Goal: Manage account settings

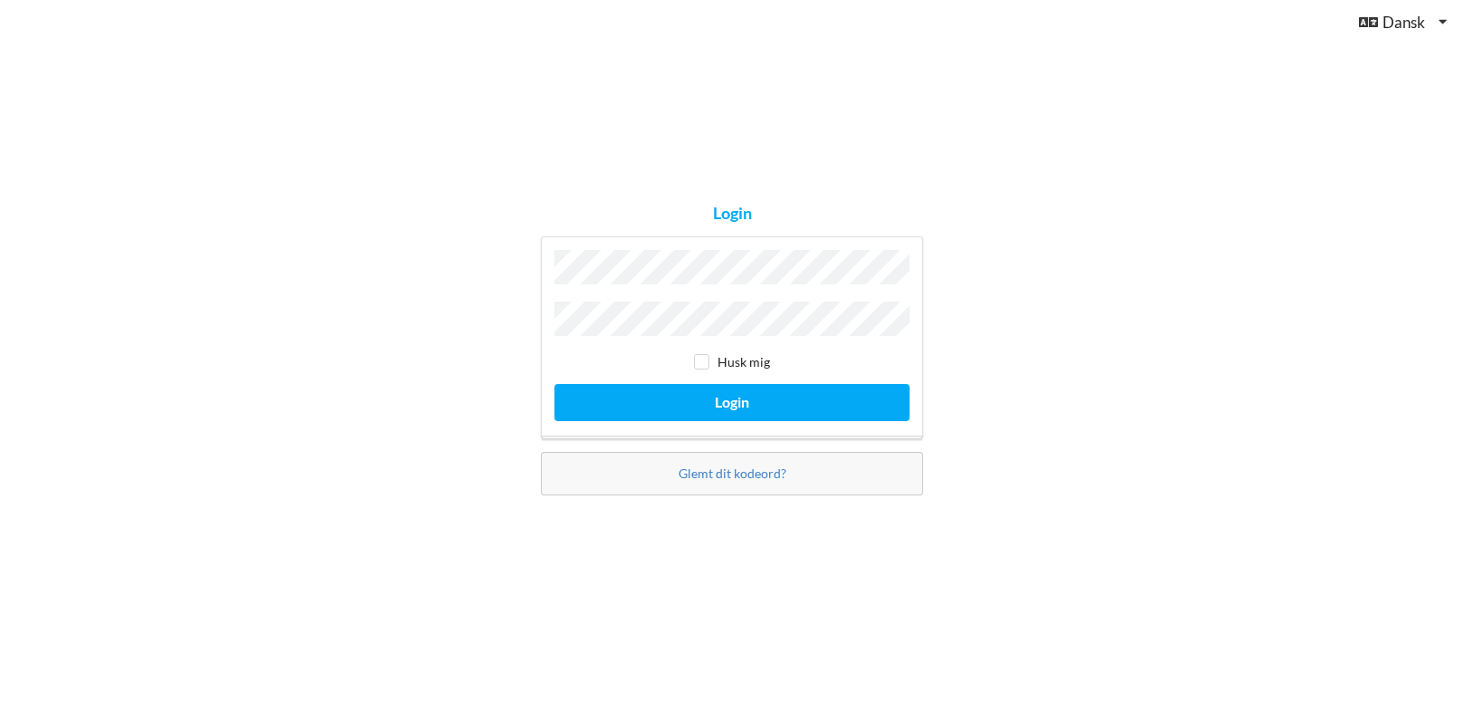
click at [554, 384] on button "Login" at bounding box center [731, 402] width 355 height 37
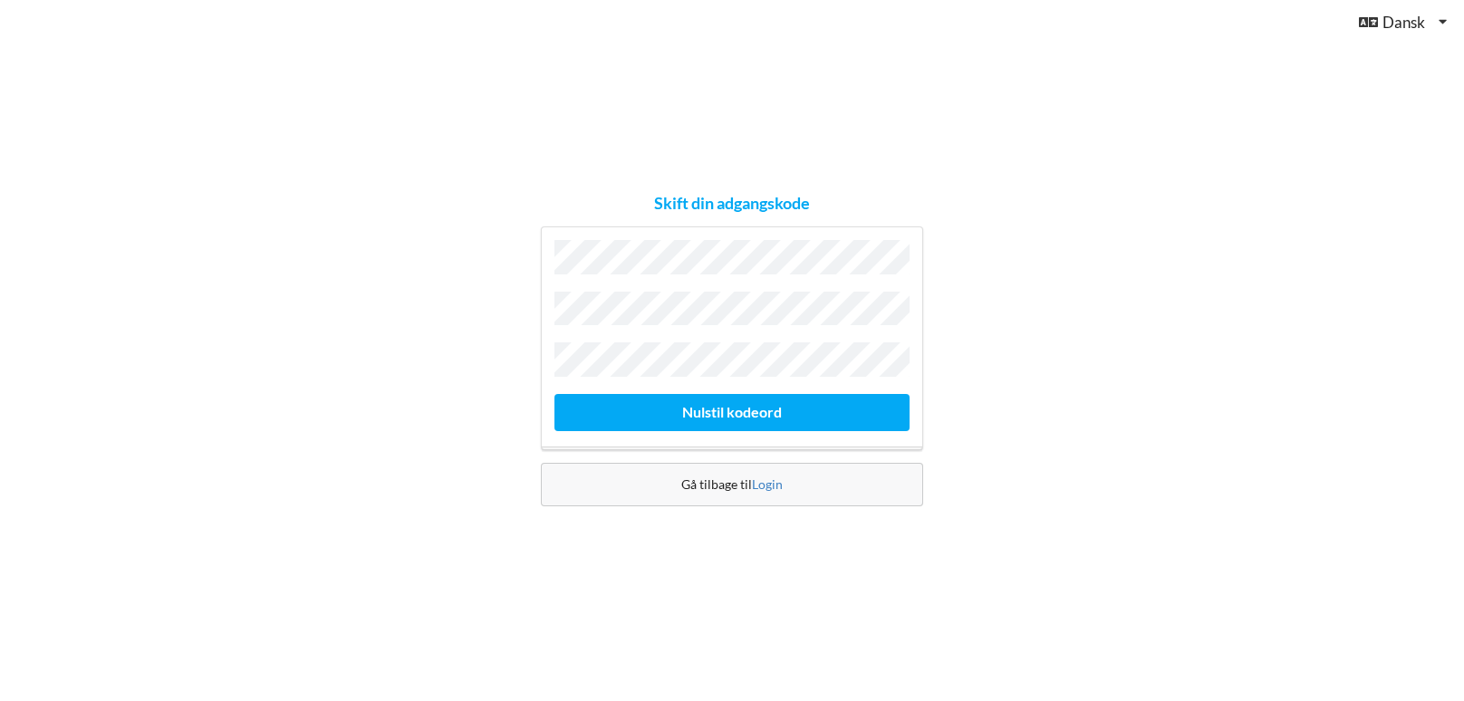
click at [554, 394] on button "Nulstil kodeord" at bounding box center [731, 412] width 355 height 37
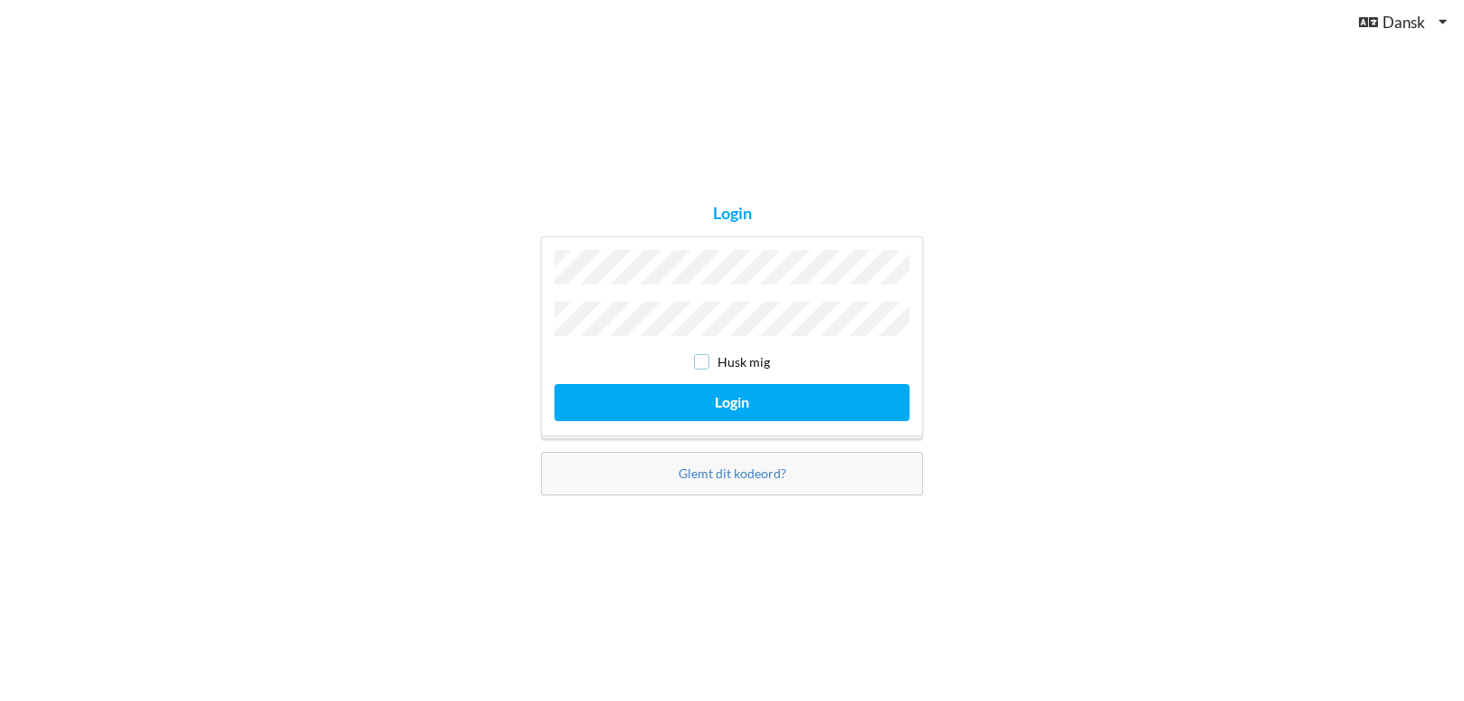
click at [703, 358] on input "checkbox" at bounding box center [701, 361] width 15 height 15
checkbox input "true"
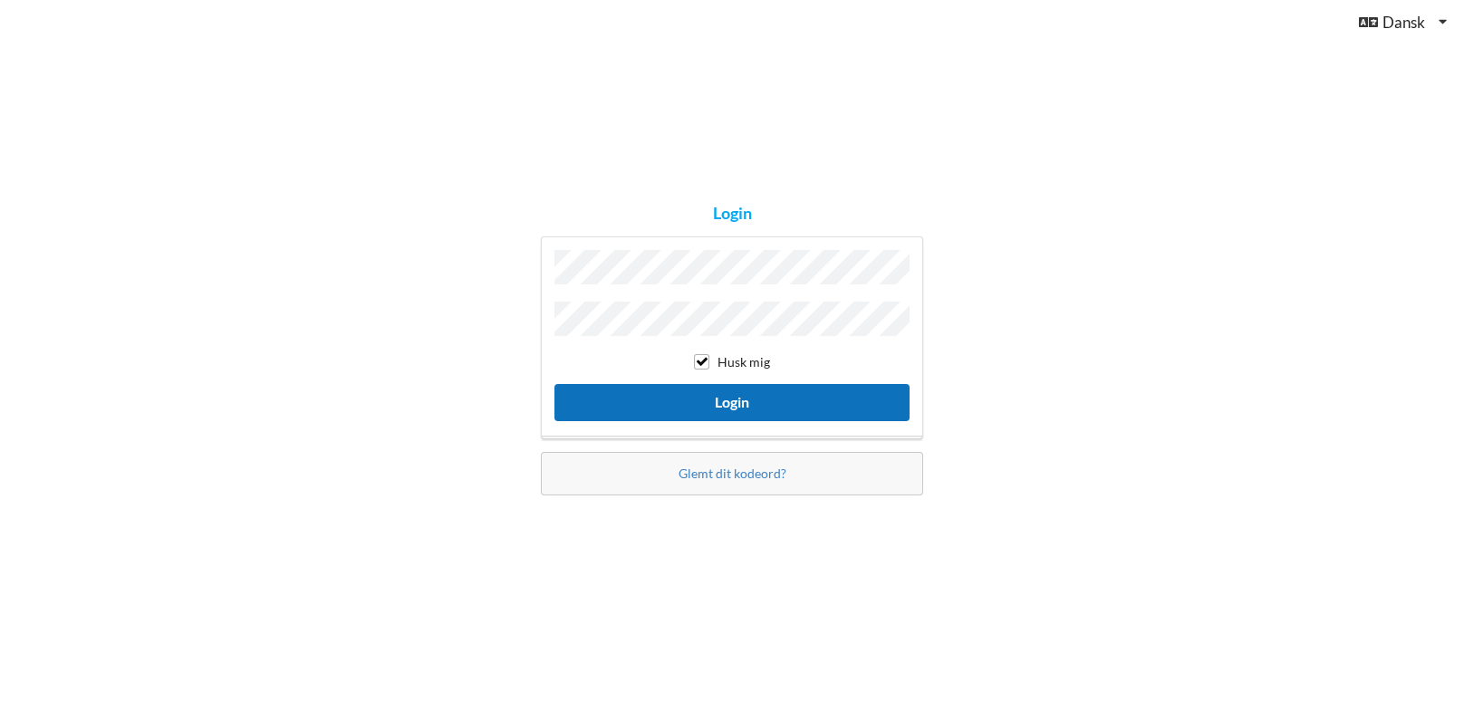
click at [718, 386] on button "Login" at bounding box center [731, 402] width 355 height 37
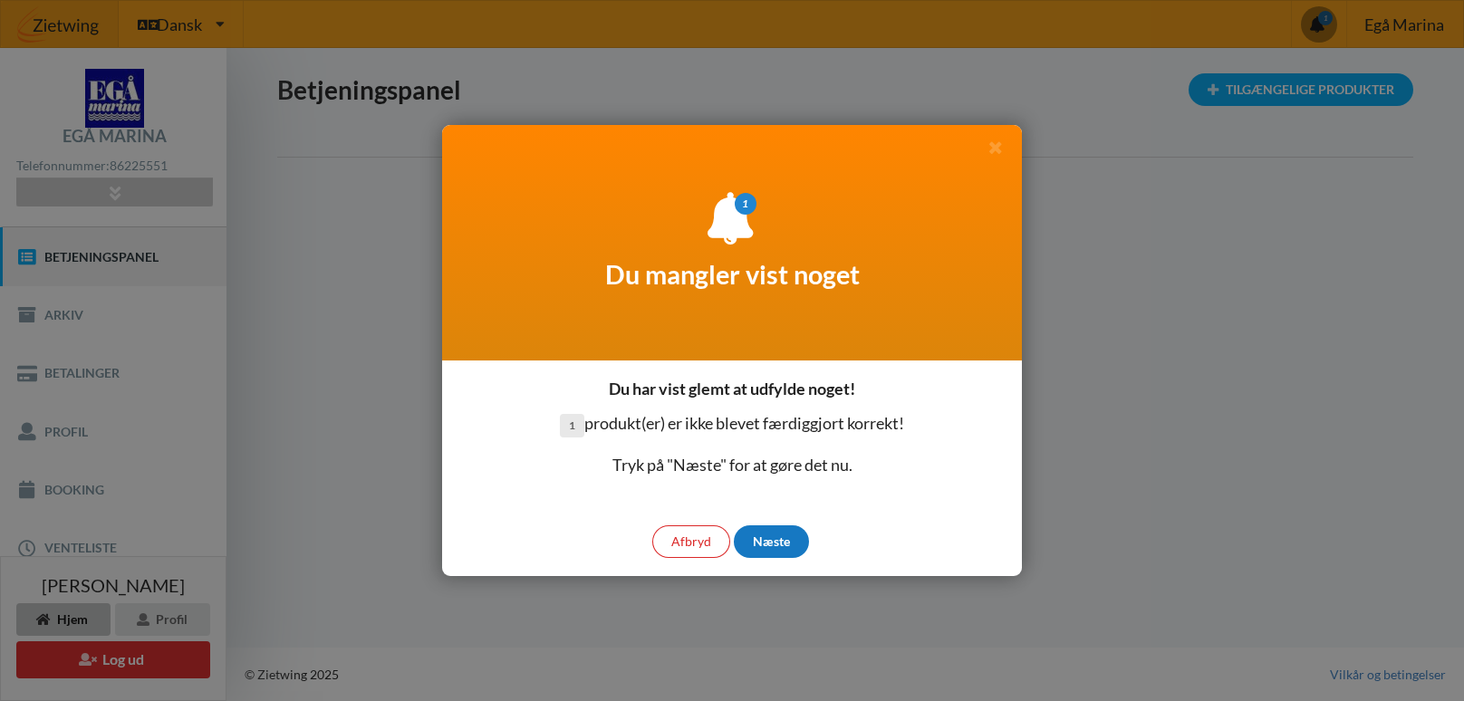
click at [747, 539] on div "Næste" at bounding box center [771, 541] width 75 height 33
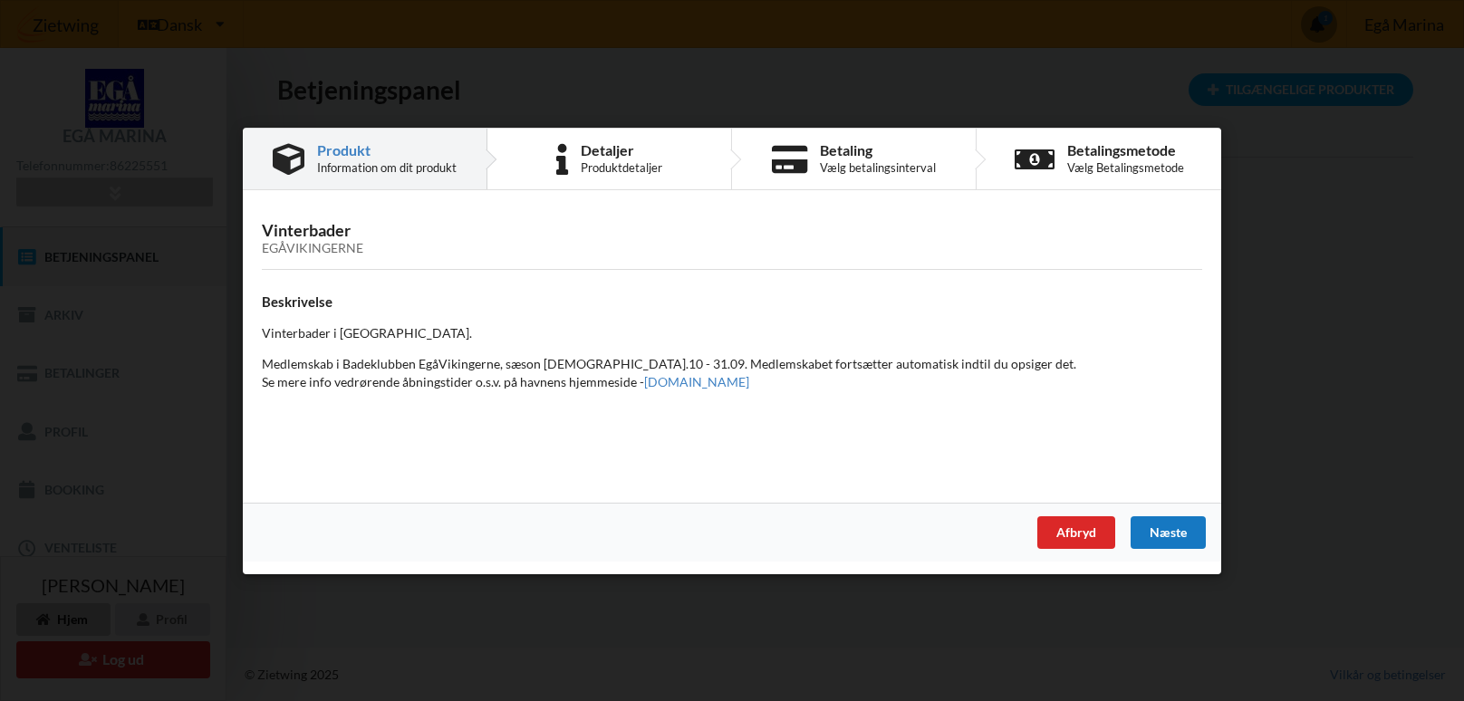
click at [1149, 530] on div "Næste" at bounding box center [1168, 532] width 75 height 33
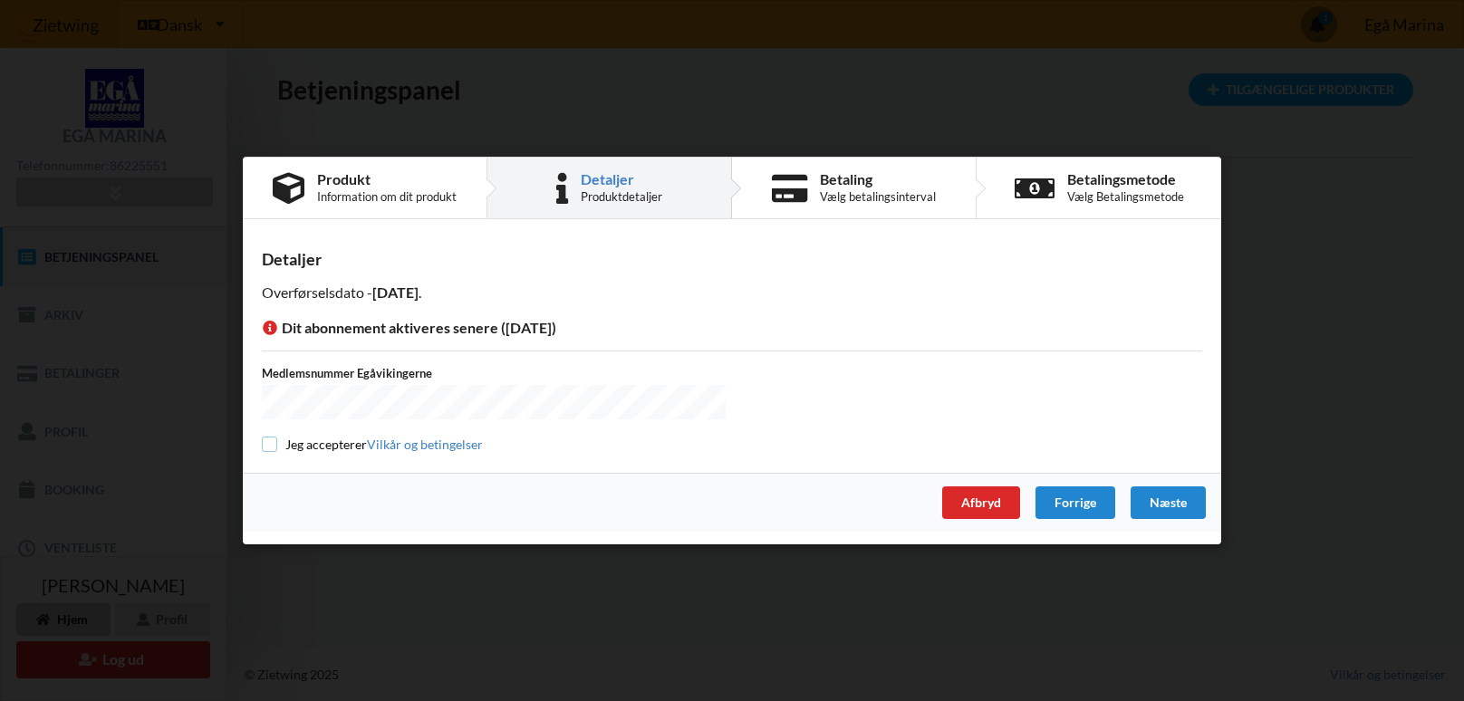
click at [265, 439] on input "checkbox" at bounding box center [269, 444] width 15 height 15
checkbox input "true"
click at [1144, 500] on div "Næste" at bounding box center [1168, 503] width 75 height 33
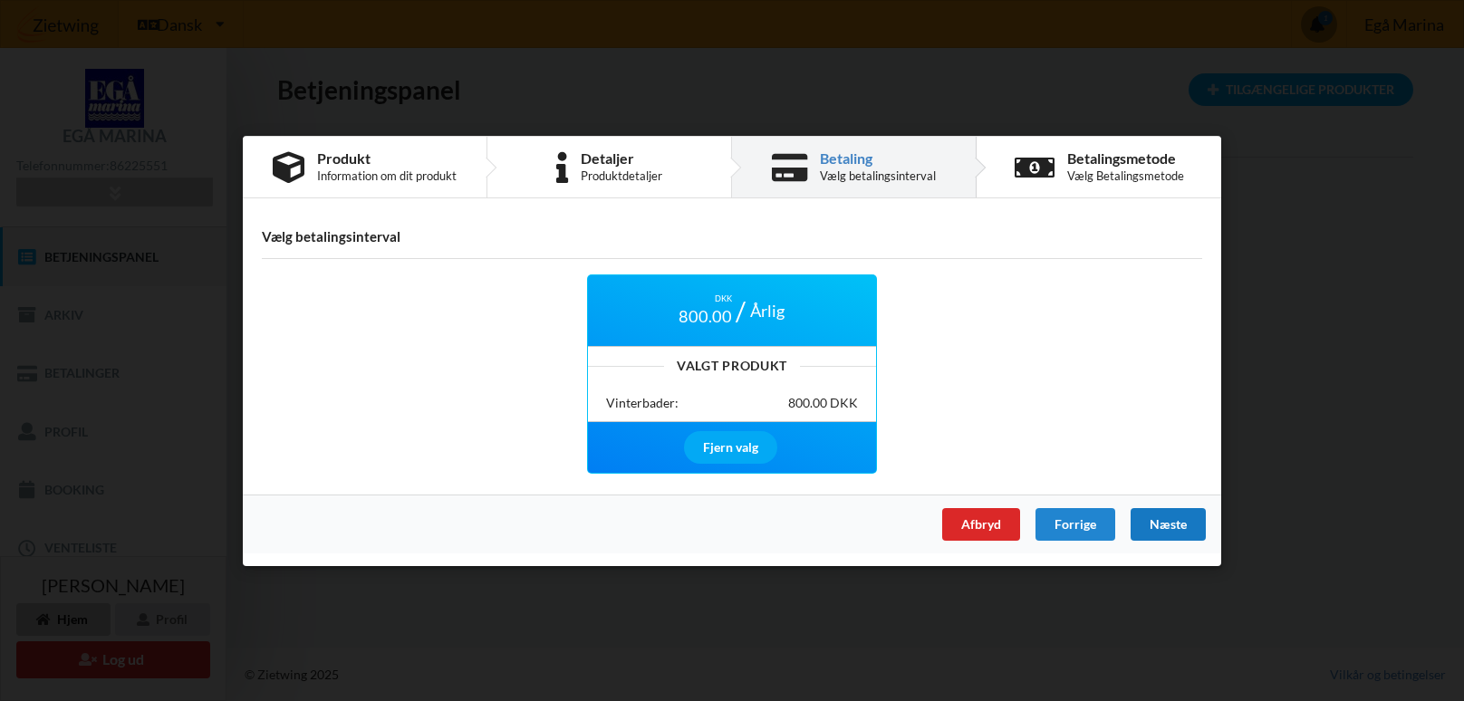
click at [1175, 525] on div "Næste" at bounding box center [1168, 523] width 75 height 33
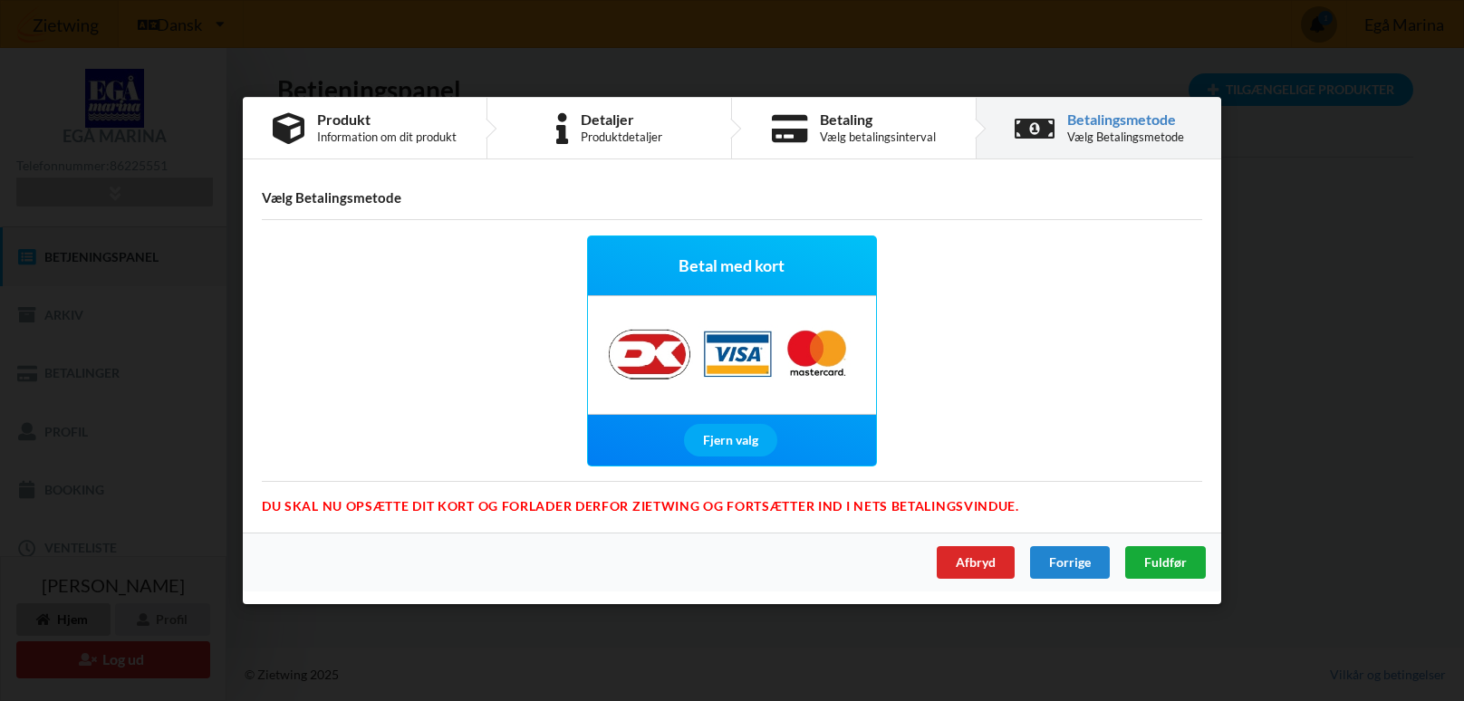
click at [1174, 556] on span "Fuldfør" at bounding box center [1165, 561] width 43 height 15
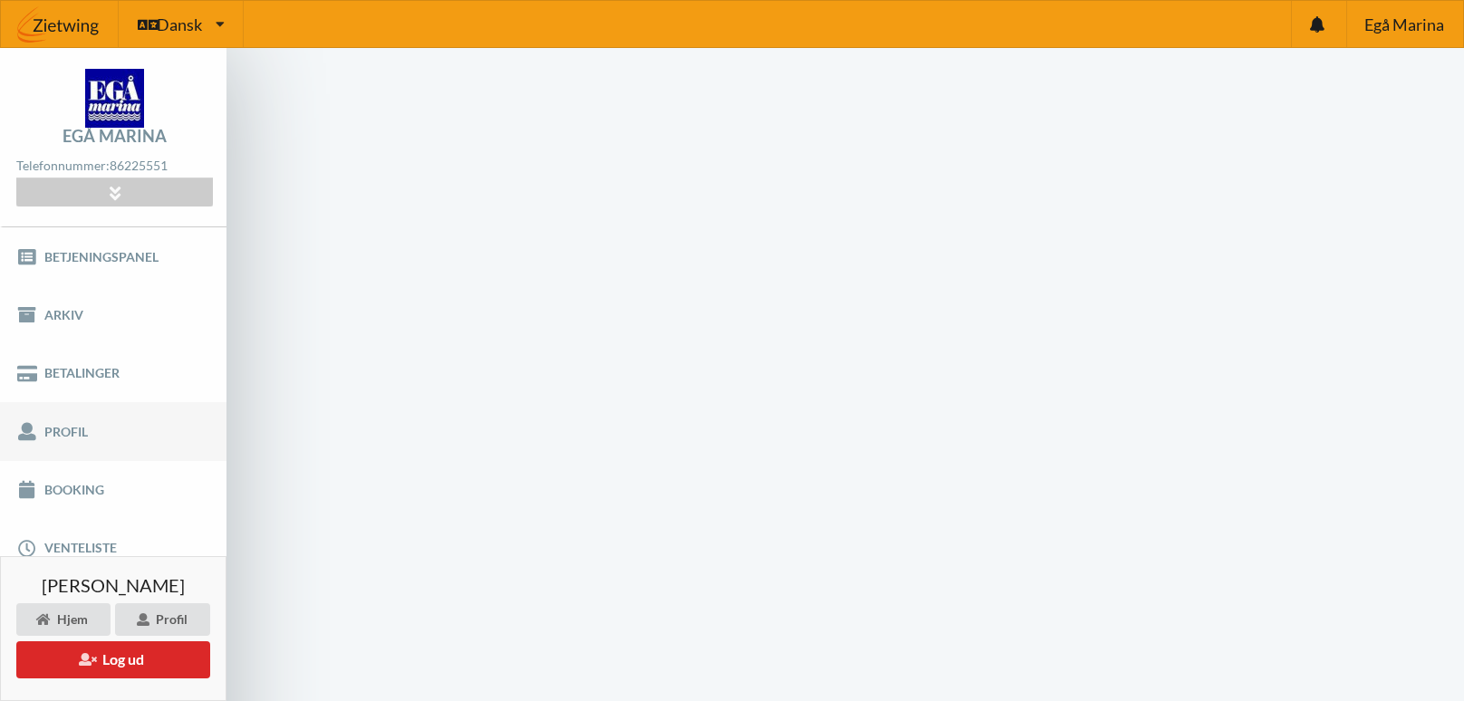
click at [87, 435] on link "Profil" at bounding box center [113, 431] width 226 height 58
click at [156, 618] on div "Profil" at bounding box center [162, 619] width 95 height 33
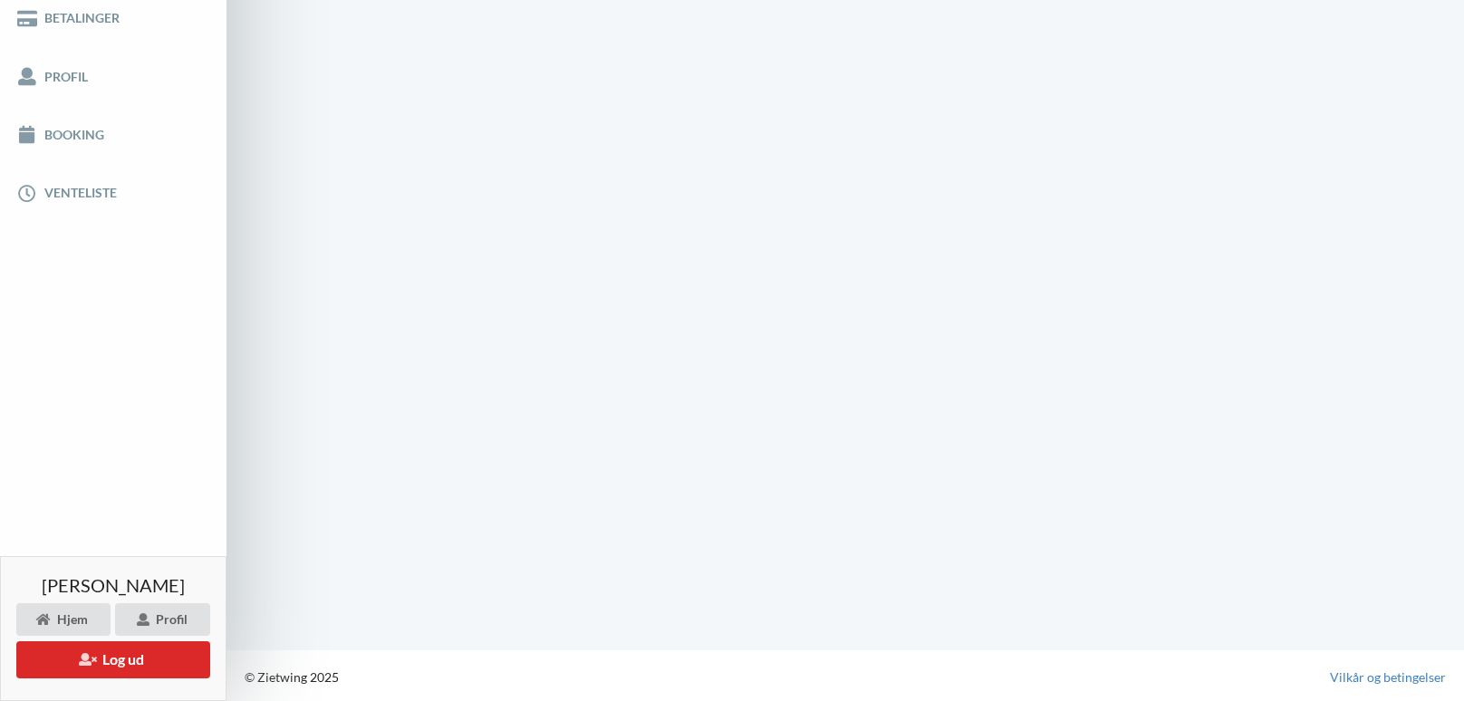
scroll to position [358, 0]
click at [77, 616] on div "Hjem" at bounding box center [63, 619] width 94 height 33
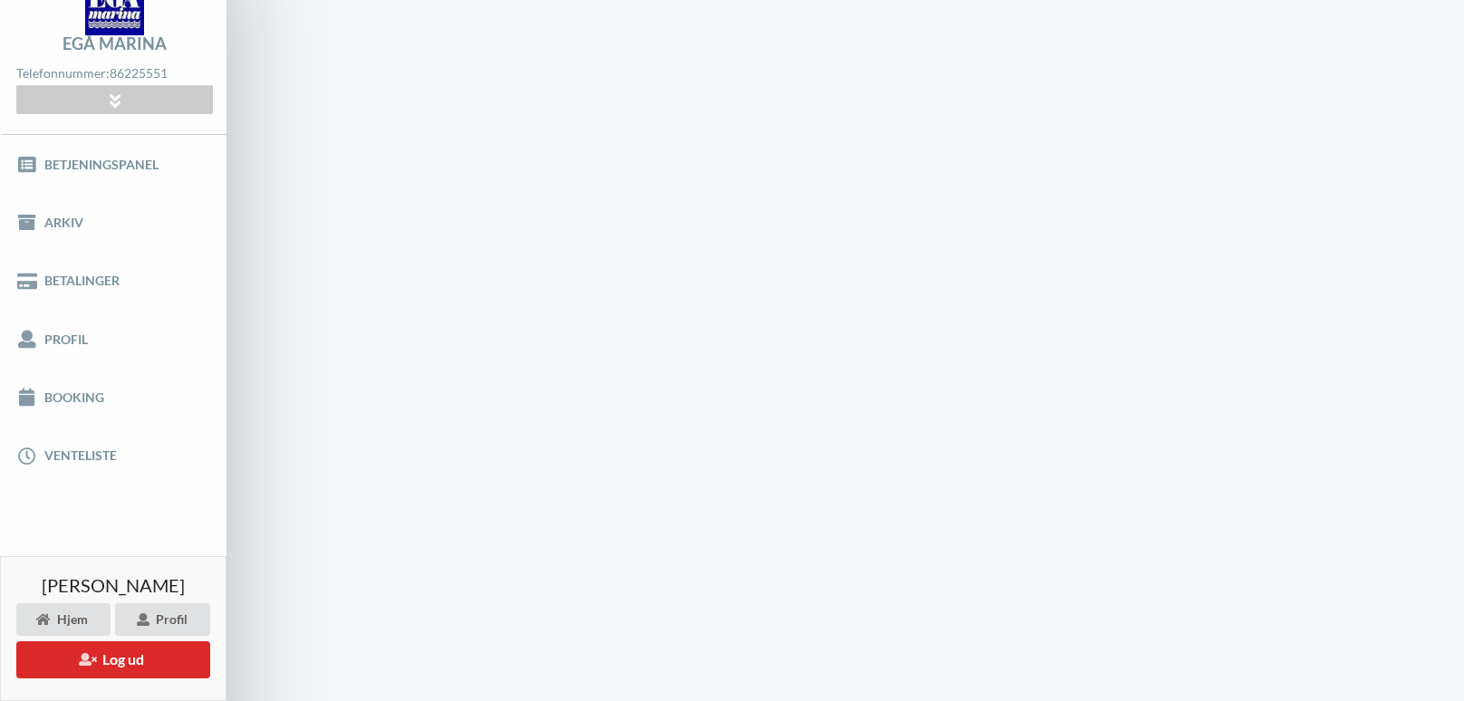
scroll to position [0, 0]
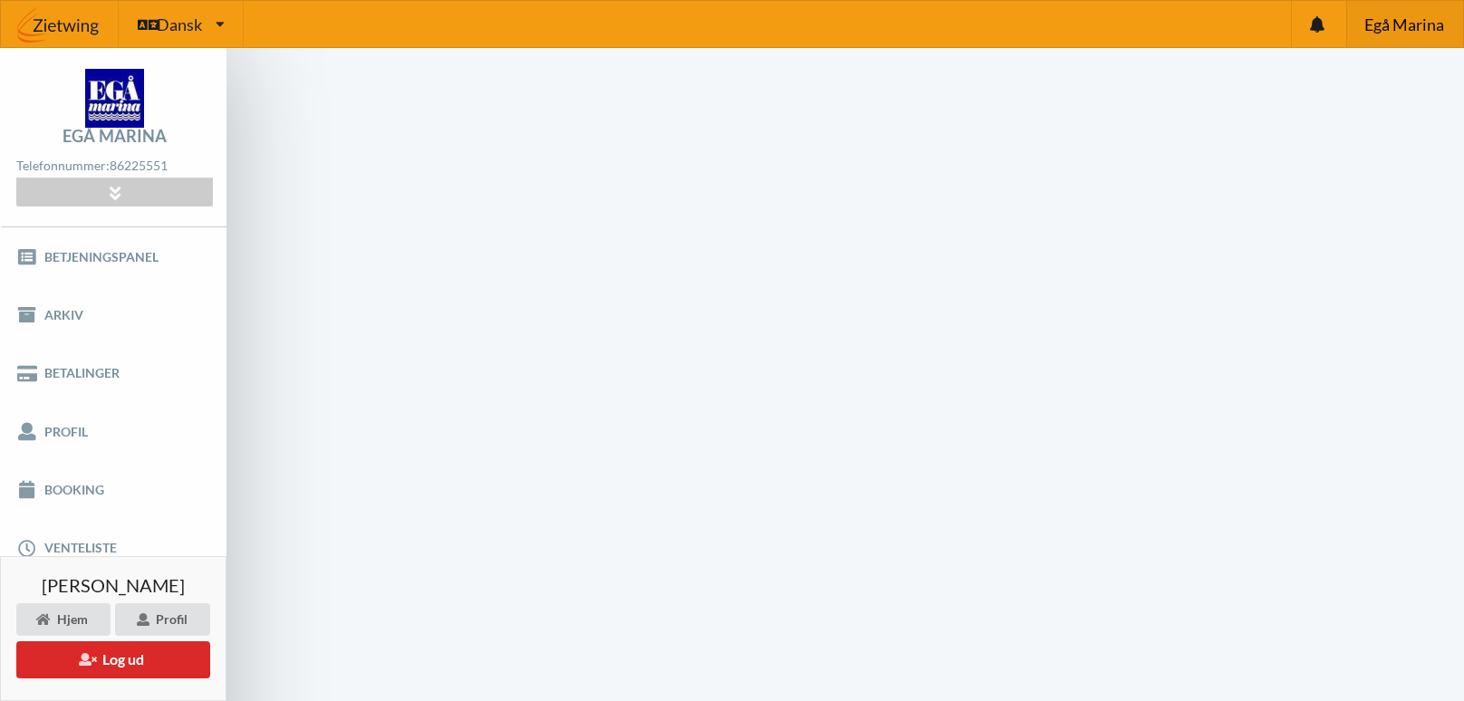
click at [1395, 24] on span "Egå Marina" at bounding box center [1404, 24] width 80 height 16
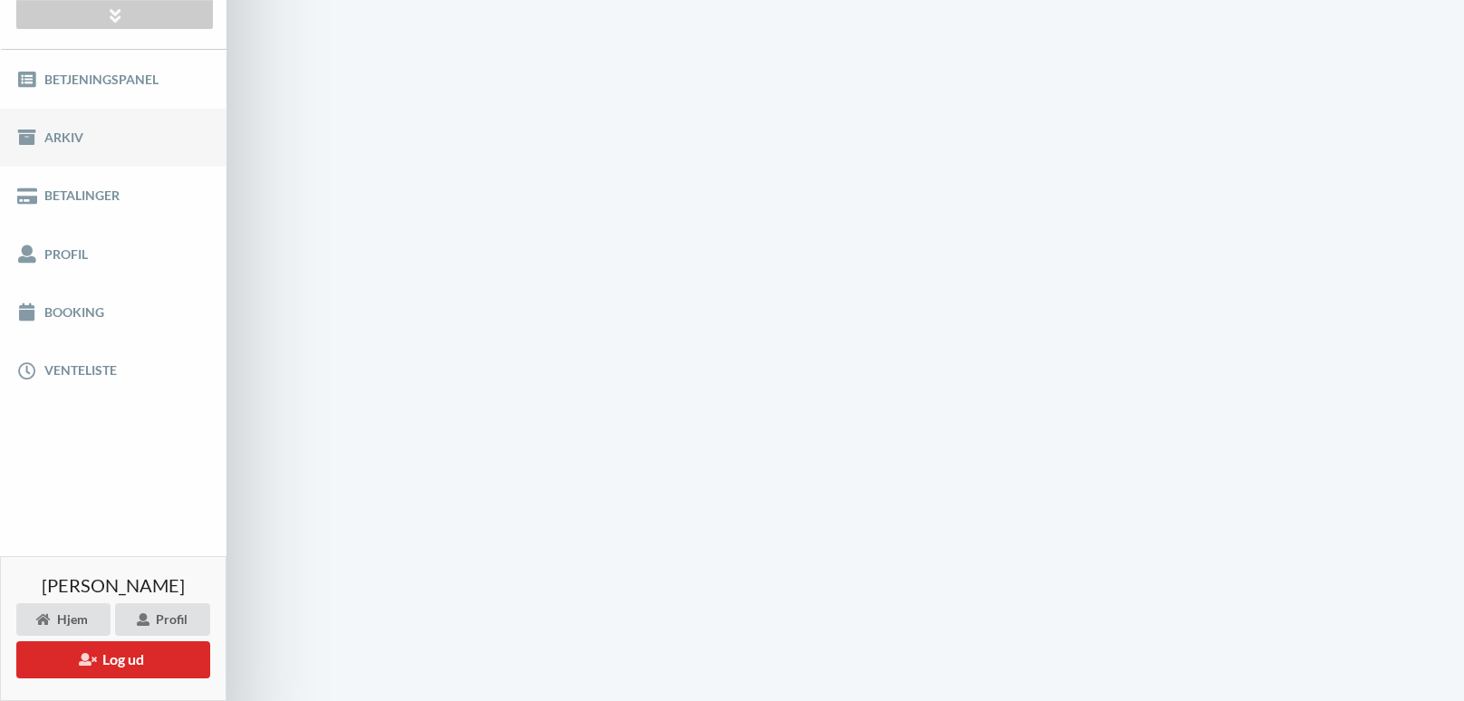
scroll to position [178, 0]
click at [92, 186] on link "Betalinger" at bounding box center [113, 196] width 226 height 58
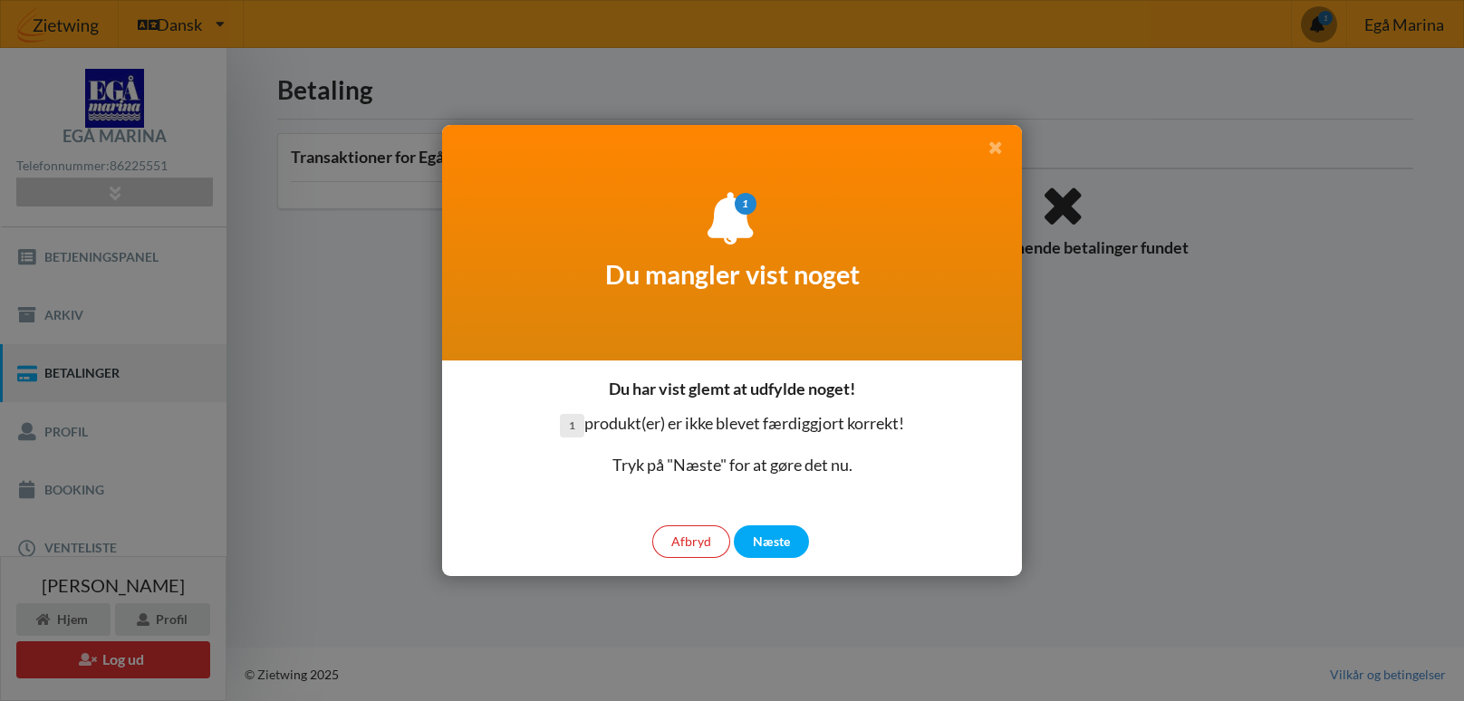
click at [998, 145] on icon at bounding box center [995, 147] width 19 height 16
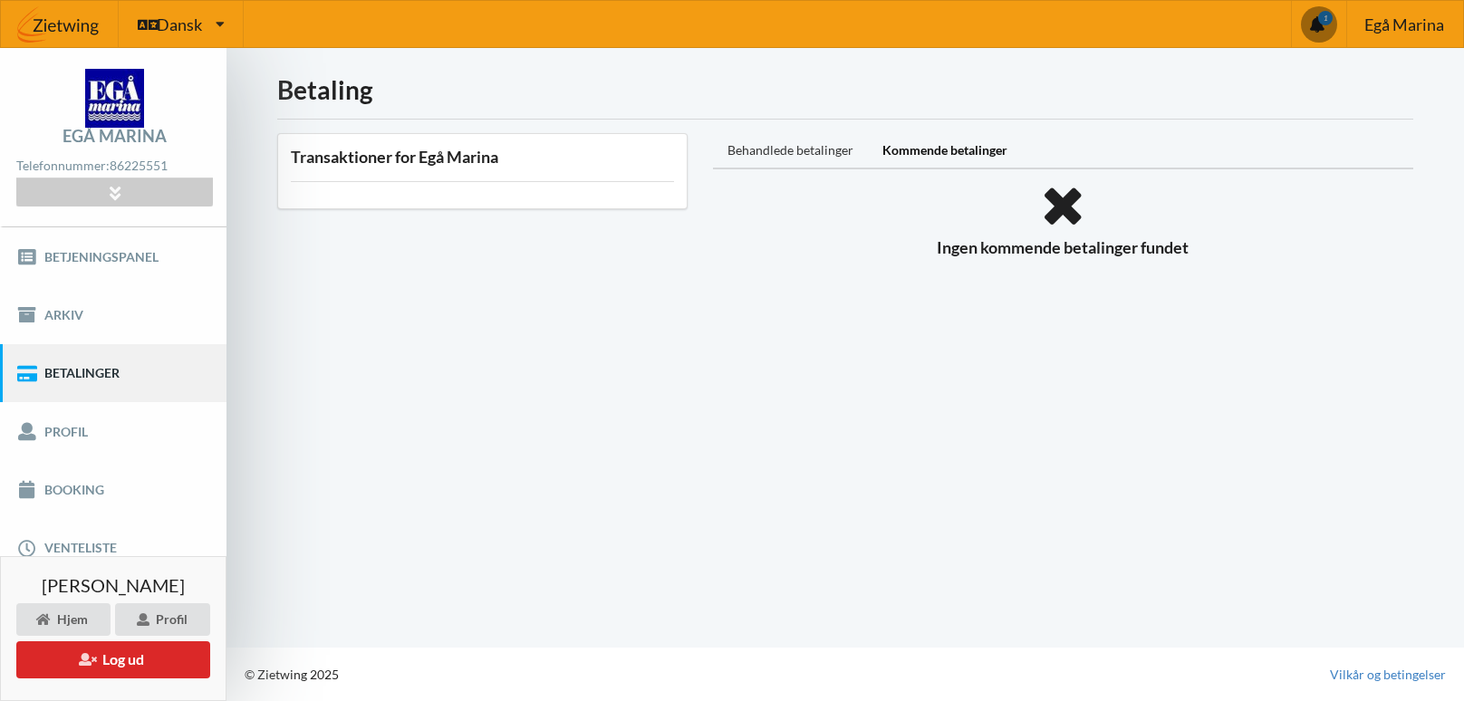
click at [837, 149] on div "Behandlede betalinger" at bounding box center [790, 151] width 155 height 36
click at [899, 148] on div "Kommende betalinger" at bounding box center [945, 151] width 154 height 36
click at [100, 410] on link "Profil" at bounding box center [113, 431] width 226 height 58
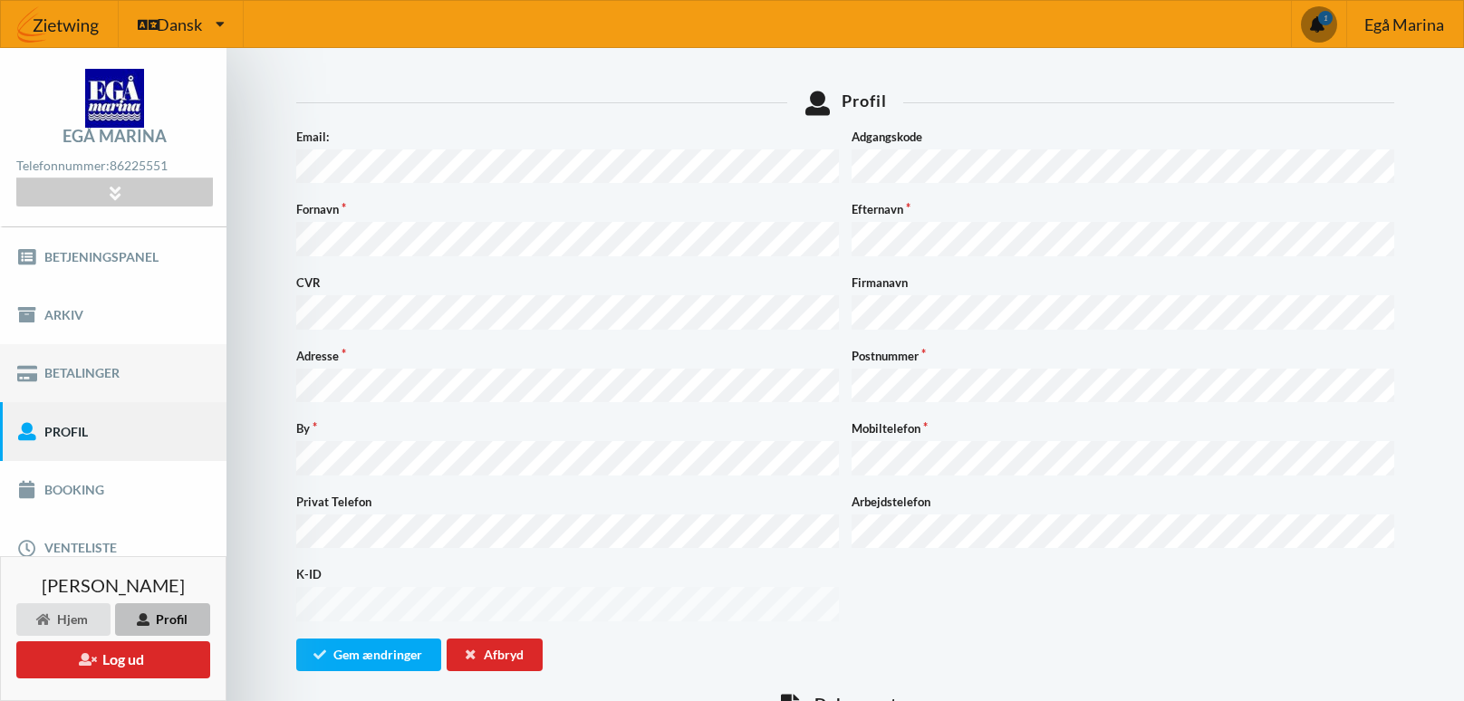
click at [135, 363] on link "Betalinger" at bounding box center [113, 373] width 226 height 58
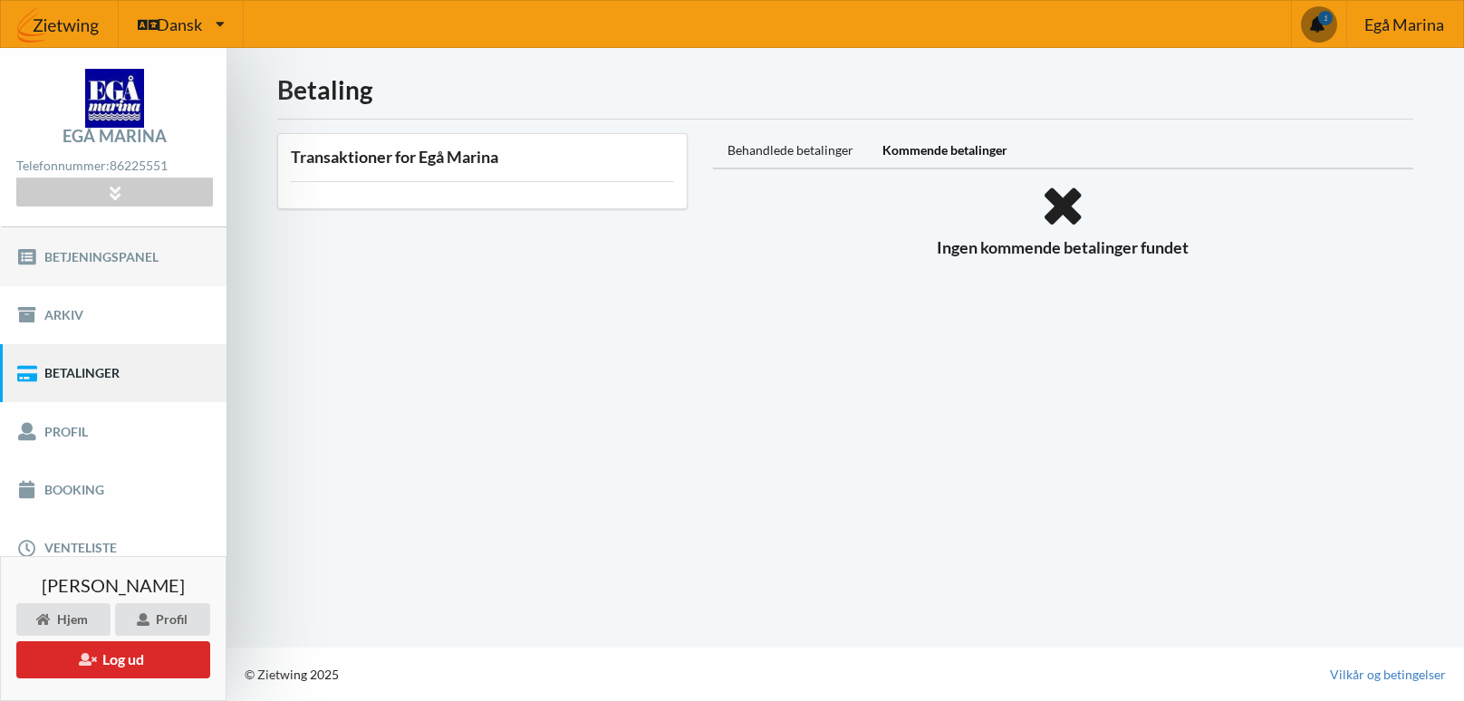
click at [150, 268] on link "Betjeningspanel" at bounding box center [113, 256] width 226 height 58
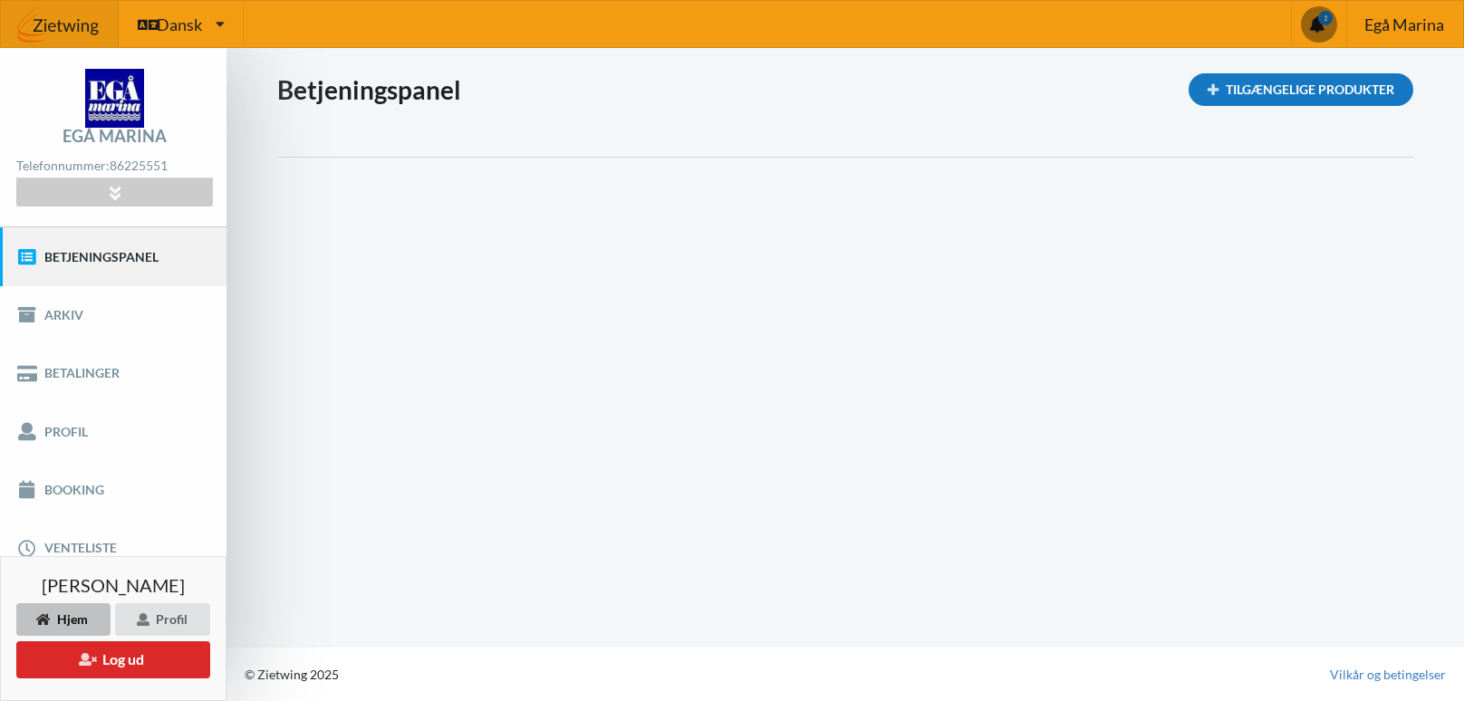
click at [1252, 95] on div "Tilgængelige Produkter" at bounding box center [1301, 89] width 225 height 33
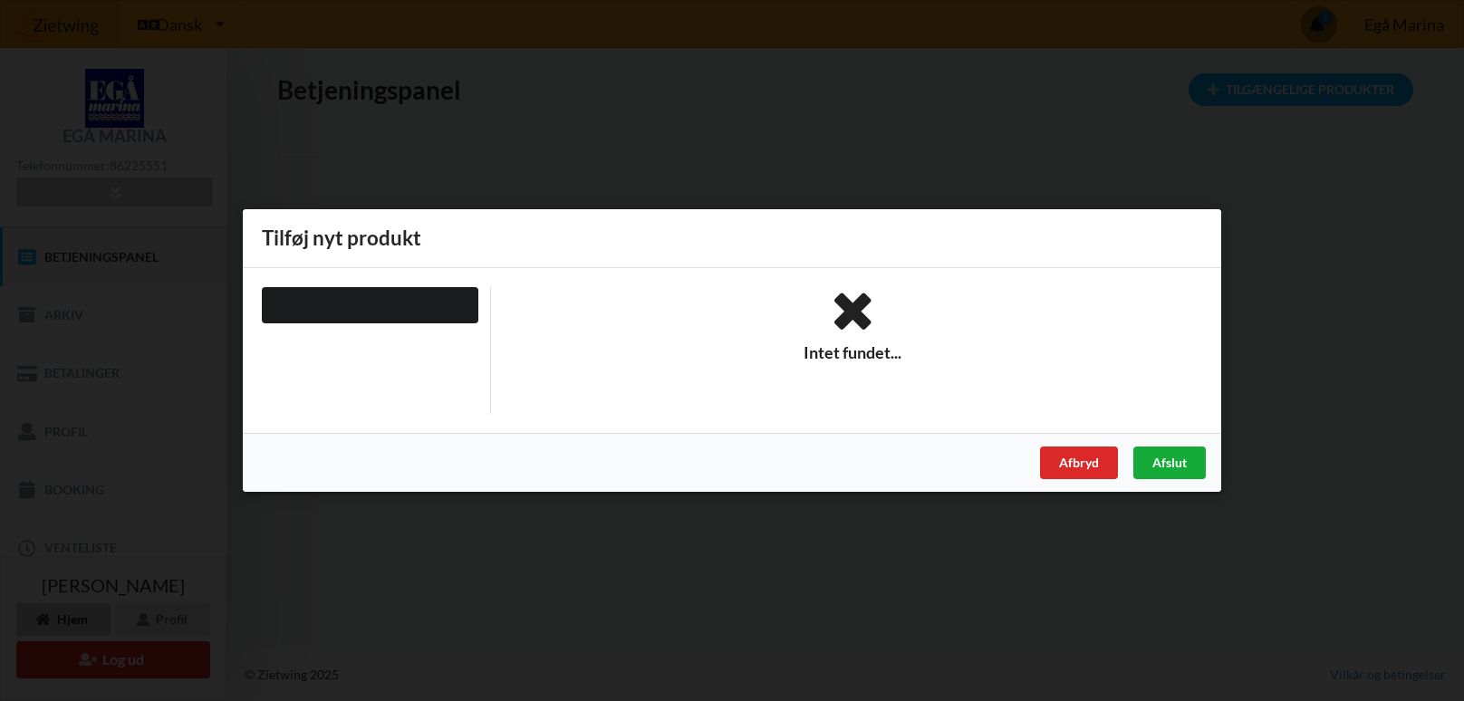
click at [1193, 452] on div "Afslut" at bounding box center [1169, 463] width 72 height 33
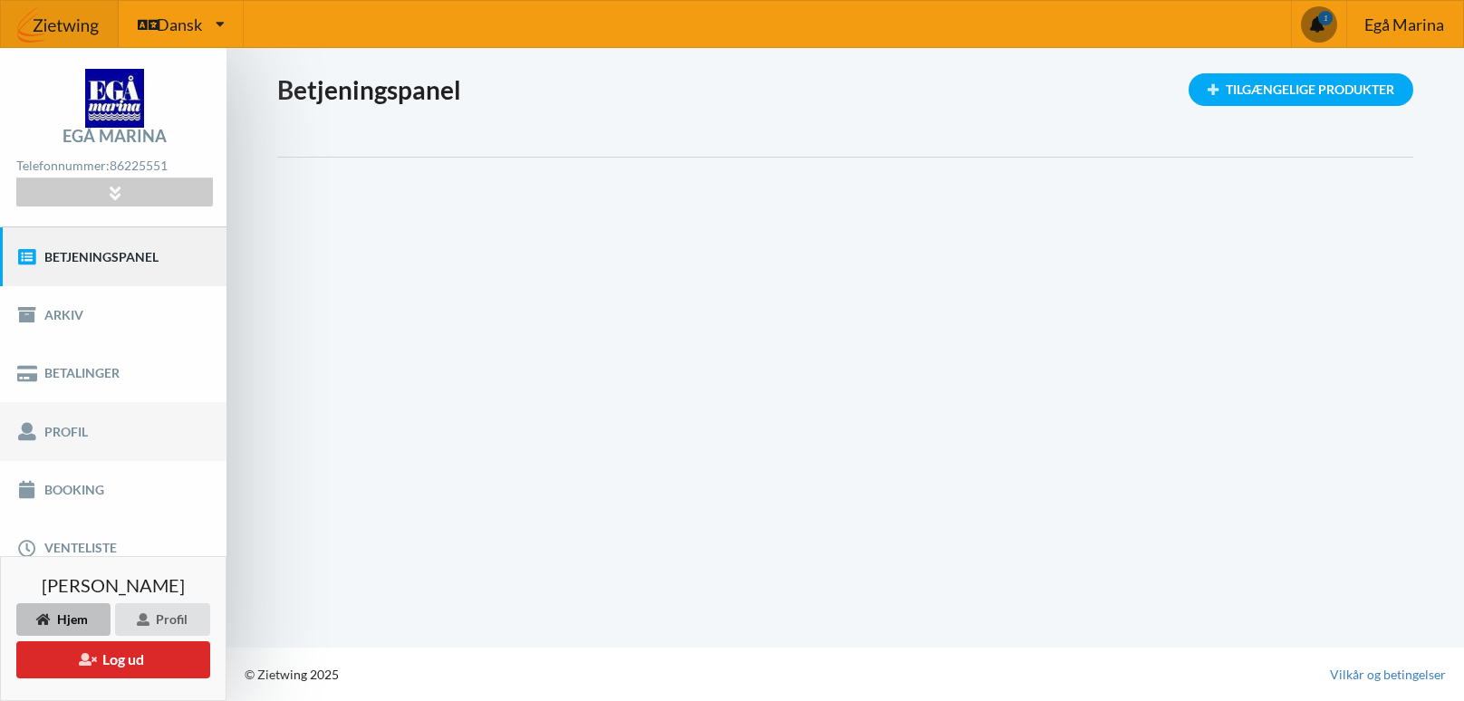
click at [77, 430] on link "Profil" at bounding box center [113, 431] width 226 height 58
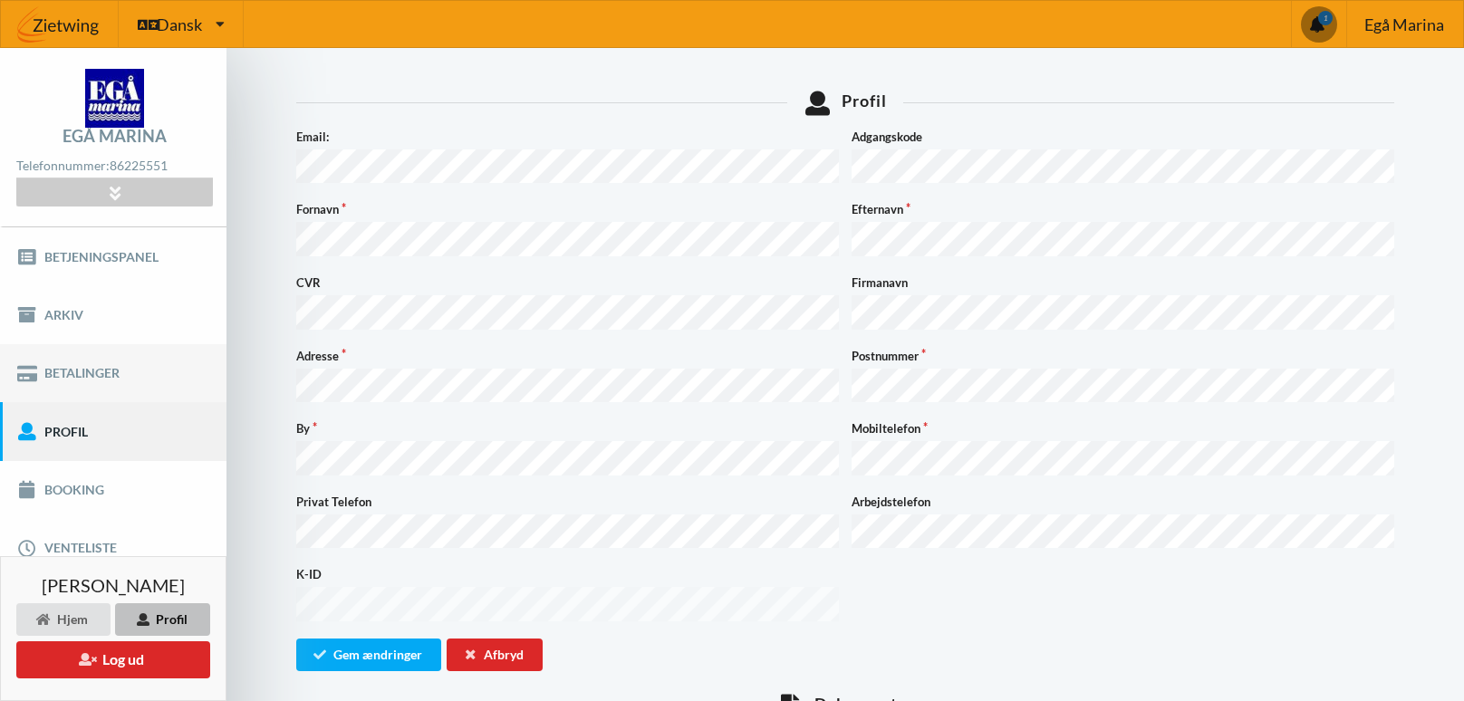
click at [95, 376] on link "Betalinger" at bounding box center [113, 373] width 226 height 58
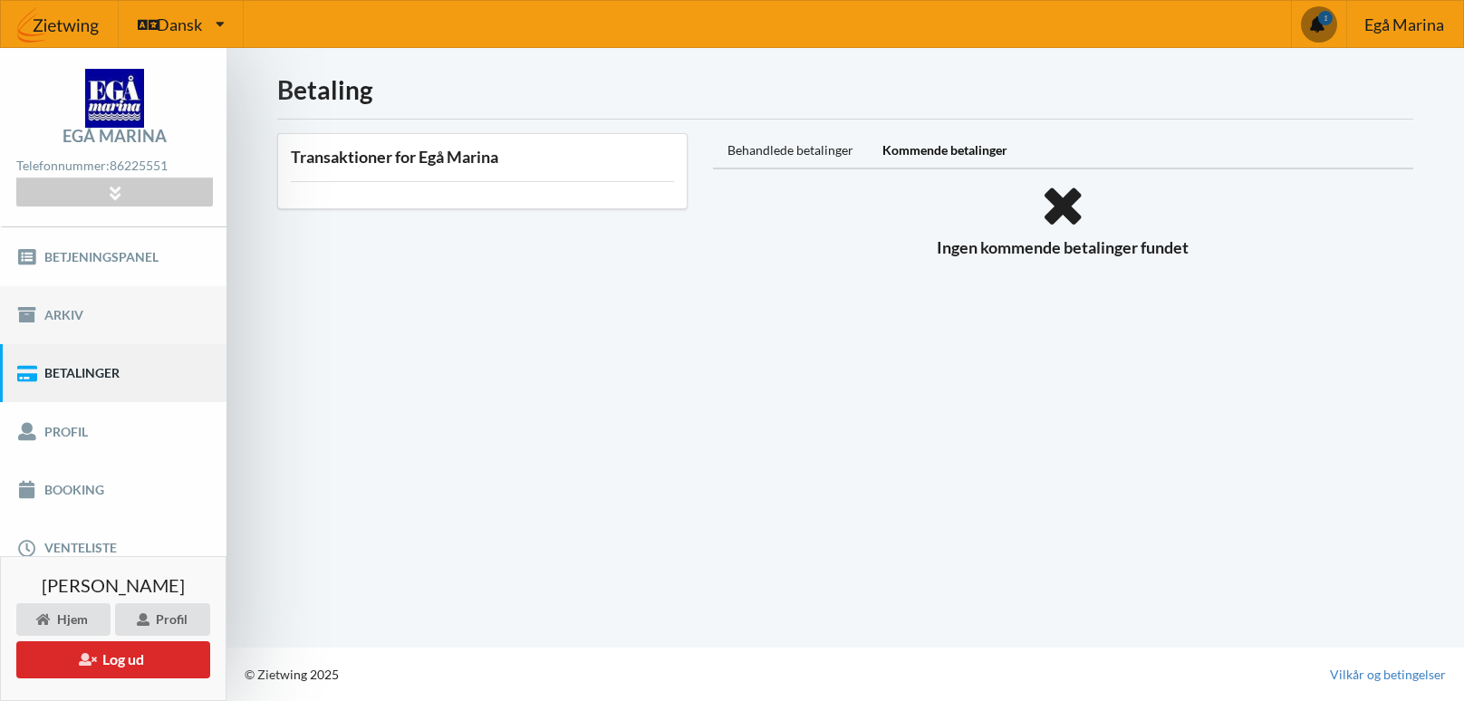
click at [70, 308] on link "Arkiv" at bounding box center [113, 315] width 226 height 58
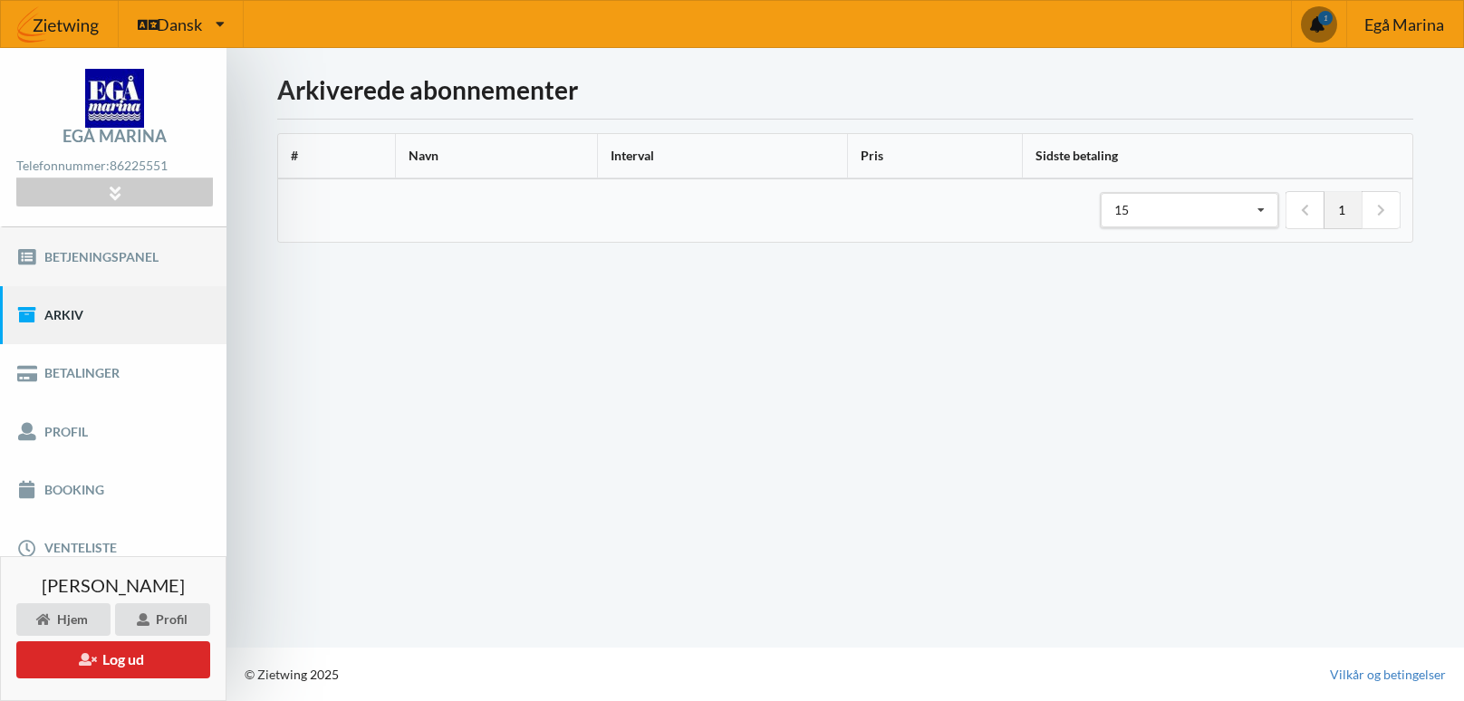
click at [96, 263] on link "Betjeningspanel" at bounding box center [113, 256] width 226 height 58
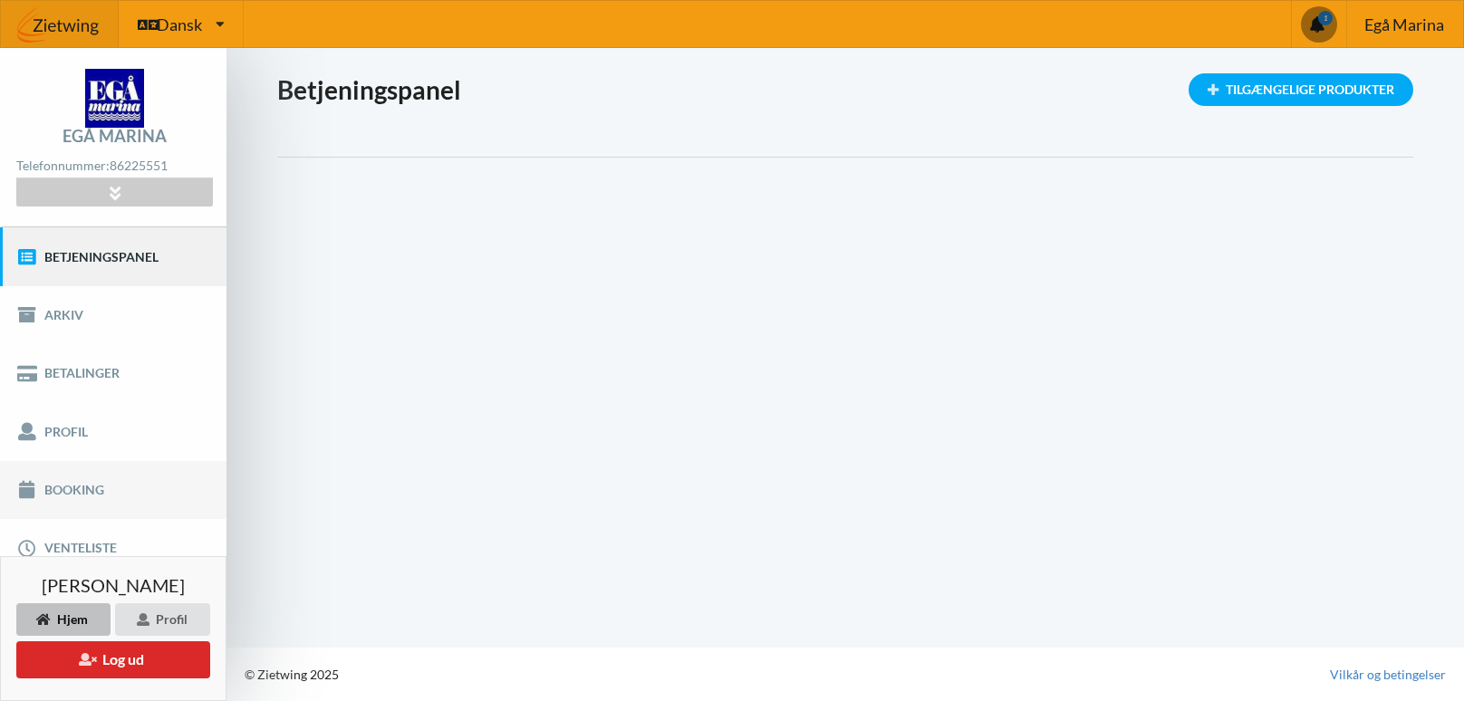
click at [92, 491] on link "Booking" at bounding box center [113, 490] width 226 height 58
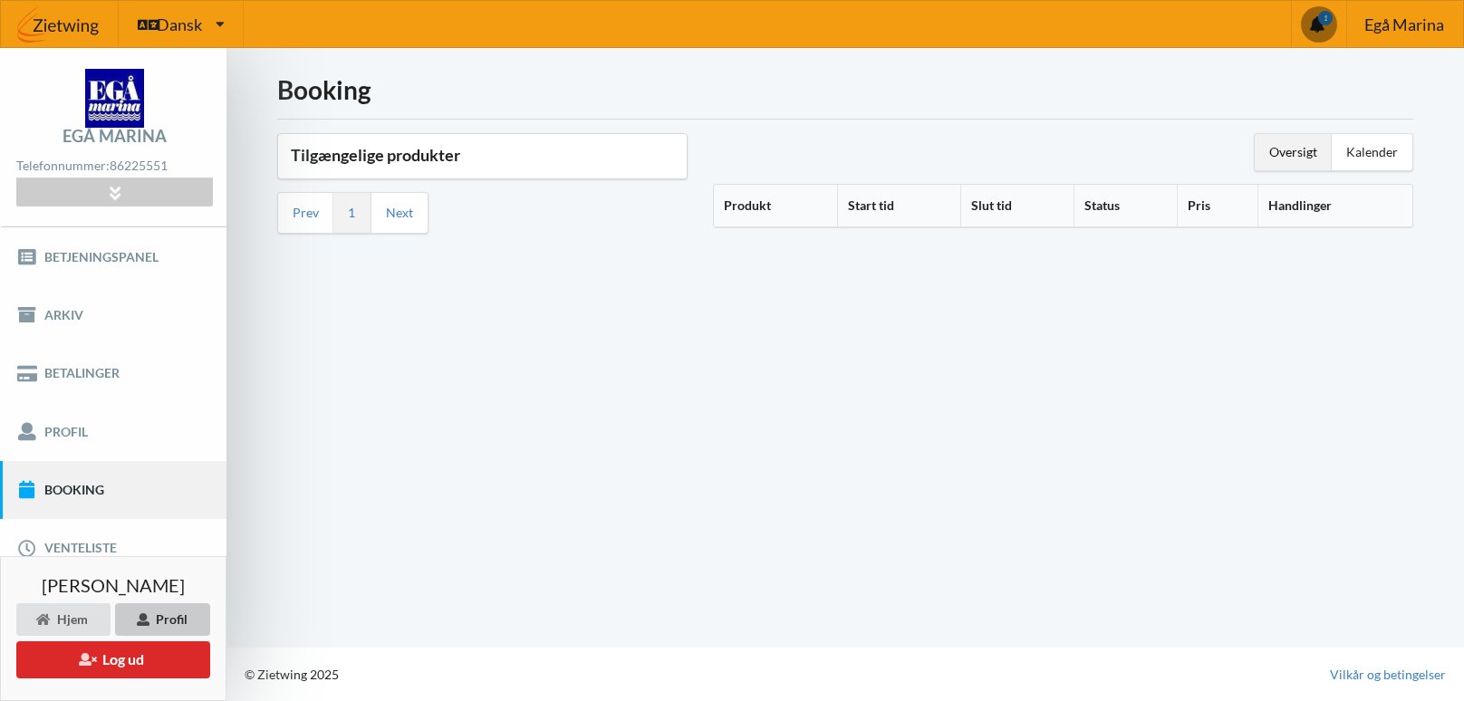
click at [174, 621] on div "Profil" at bounding box center [162, 619] width 95 height 33
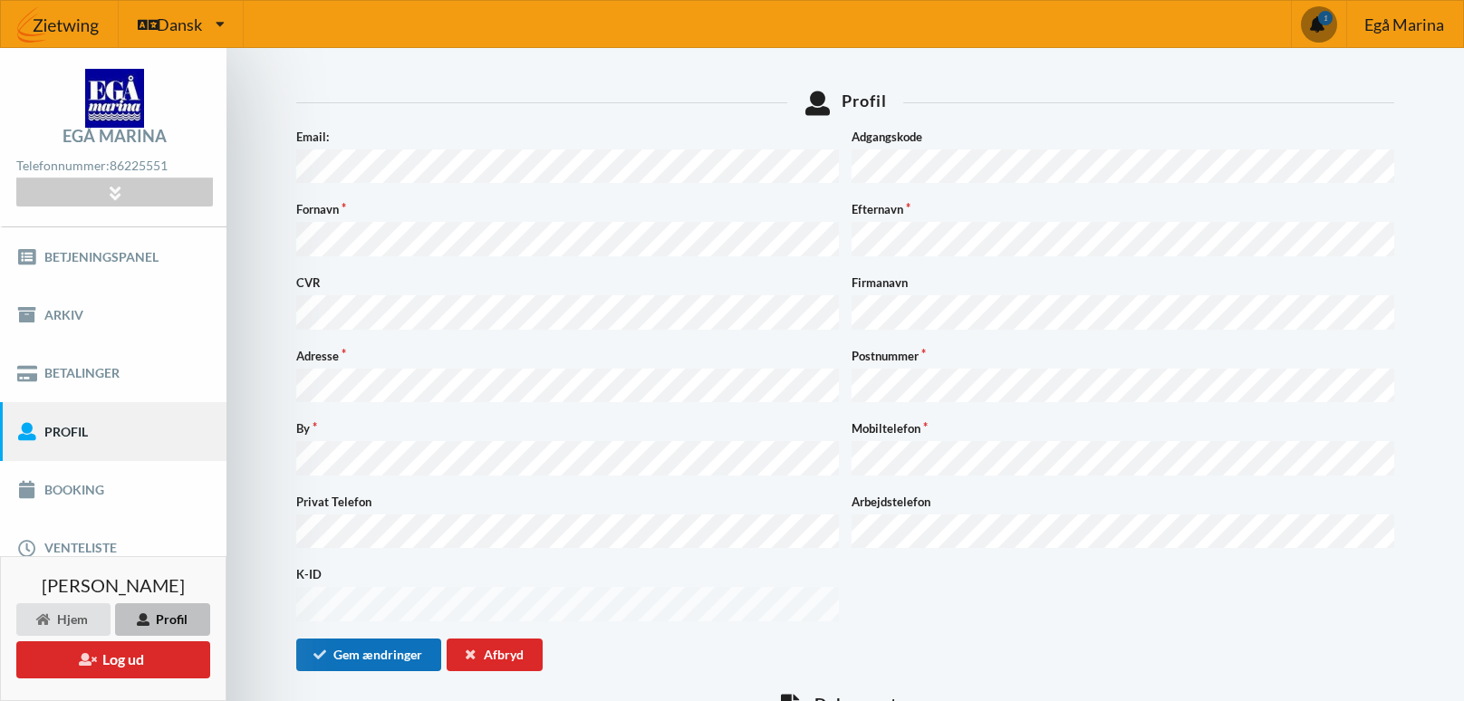
click at [408, 639] on button "Gem ændringer" at bounding box center [368, 655] width 145 height 33
click at [78, 371] on link "Betalinger" at bounding box center [113, 373] width 226 height 58
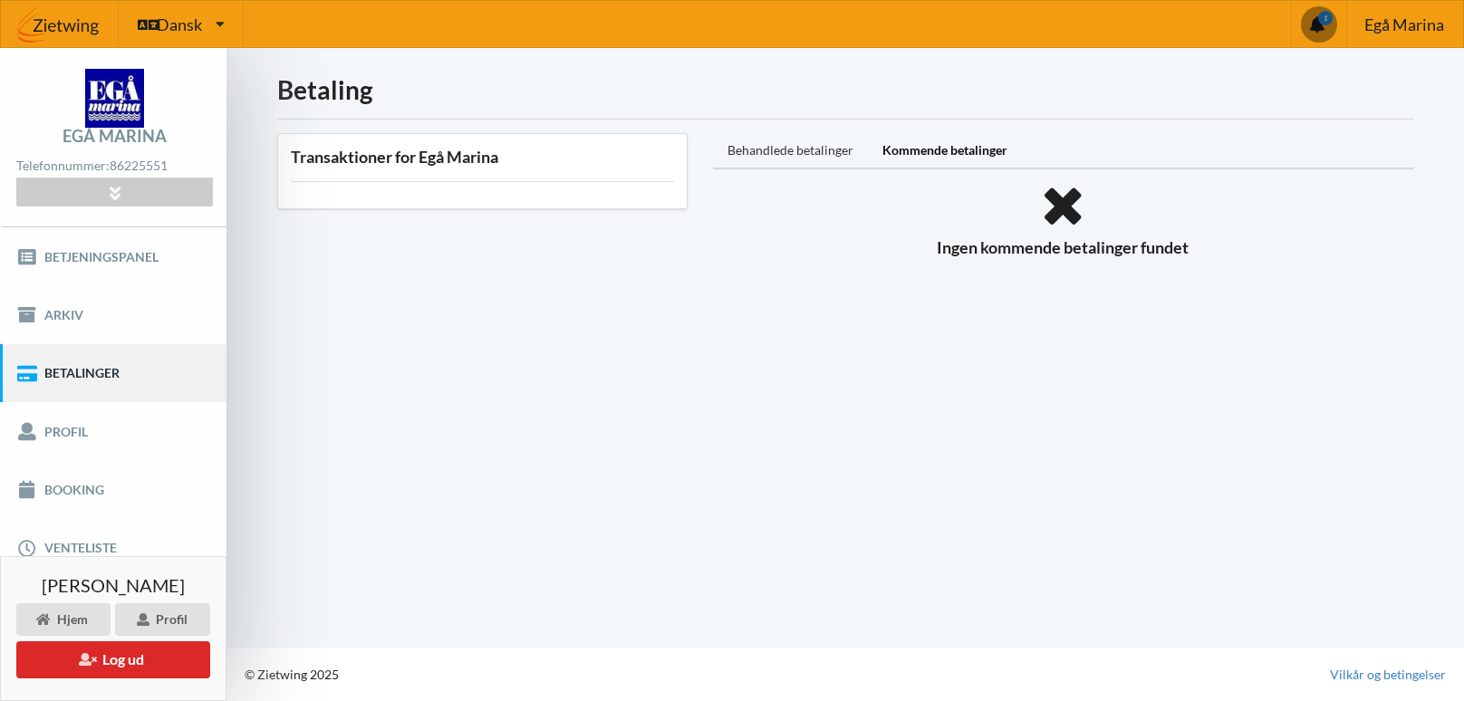
click at [816, 159] on div "Behandlede betalinger" at bounding box center [790, 151] width 155 height 36
click at [865, 152] on div "Behandlede betalinger" at bounding box center [790, 151] width 155 height 36
click at [908, 154] on div "Kommende betalinger" at bounding box center [945, 151] width 154 height 36
click at [470, 159] on h3 "Transaktioner for Egå Marina" at bounding box center [482, 157] width 383 height 21
click at [470, 178] on div "Transaktioner for Egå Marina" at bounding box center [482, 170] width 410 height 75
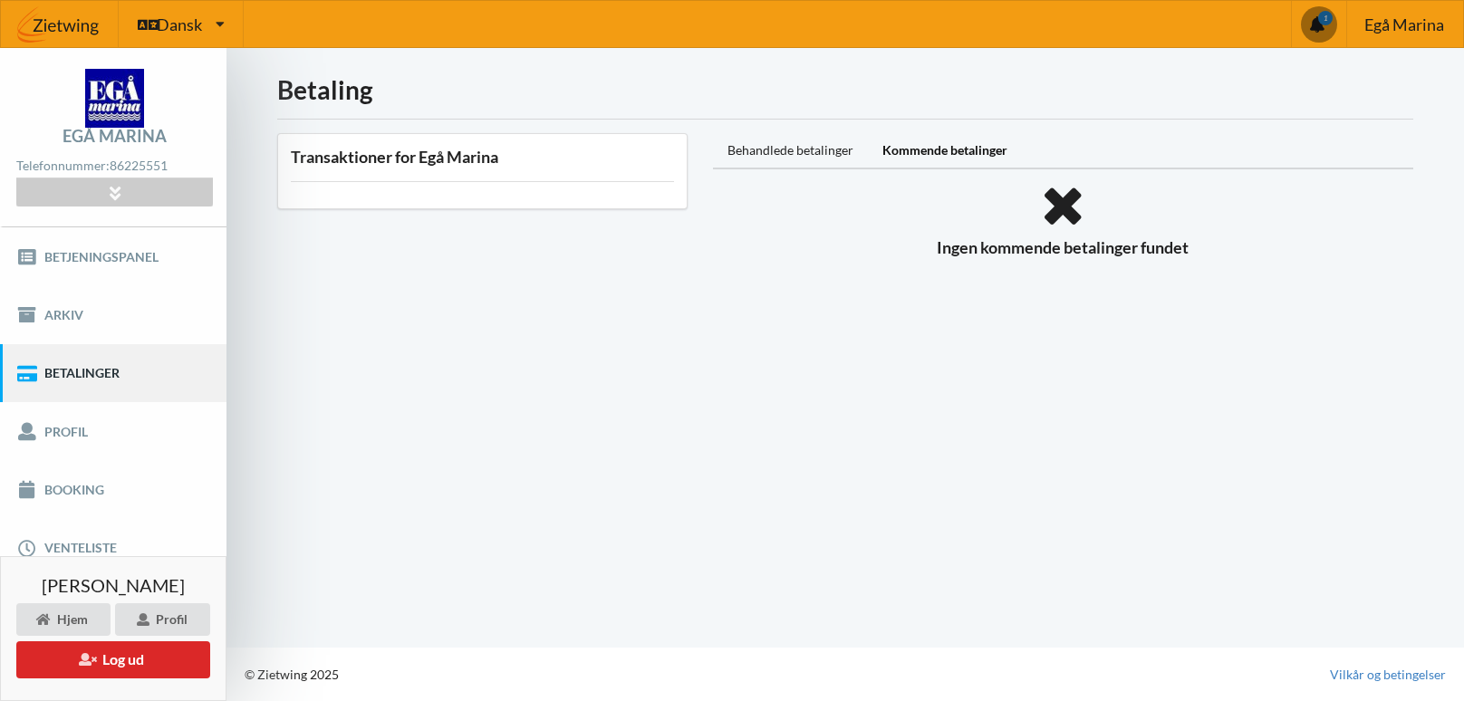
click at [1059, 209] on icon at bounding box center [1063, 206] width 700 height 49
click at [79, 617] on div "Hjem" at bounding box center [63, 619] width 94 height 33
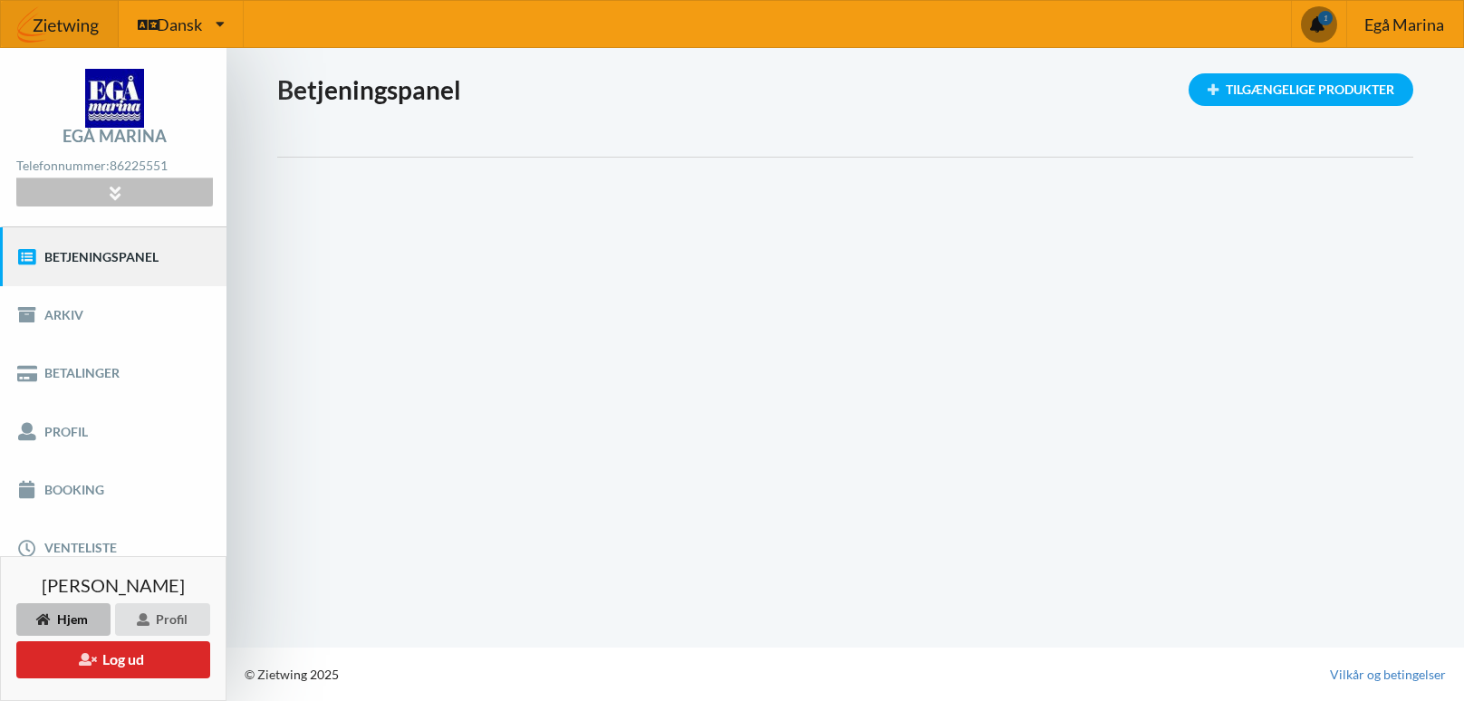
click at [126, 193] on div at bounding box center [114, 192] width 196 height 28
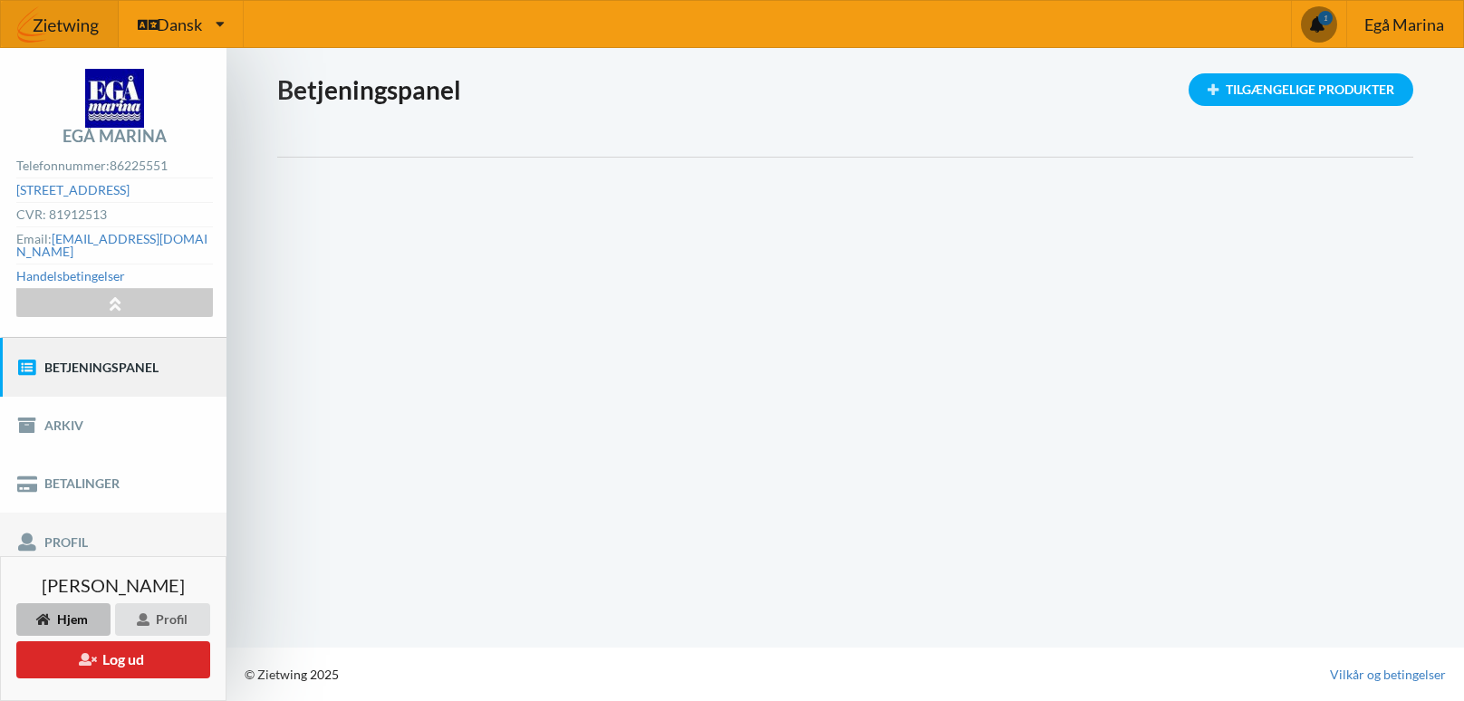
click at [95, 516] on link "Profil" at bounding box center [113, 542] width 226 height 58
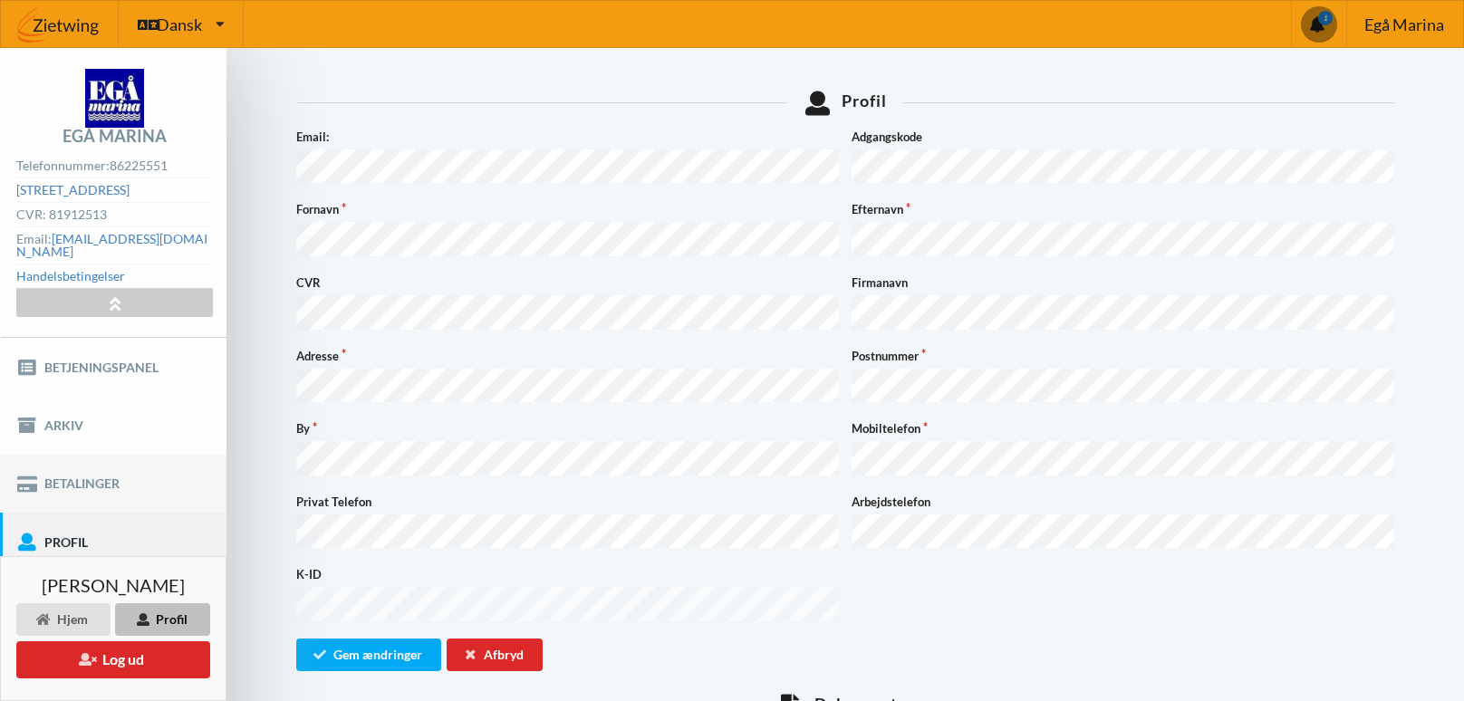
click at [99, 481] on link "Betalinger" at bounding box center [113, 484] width 226 height 58
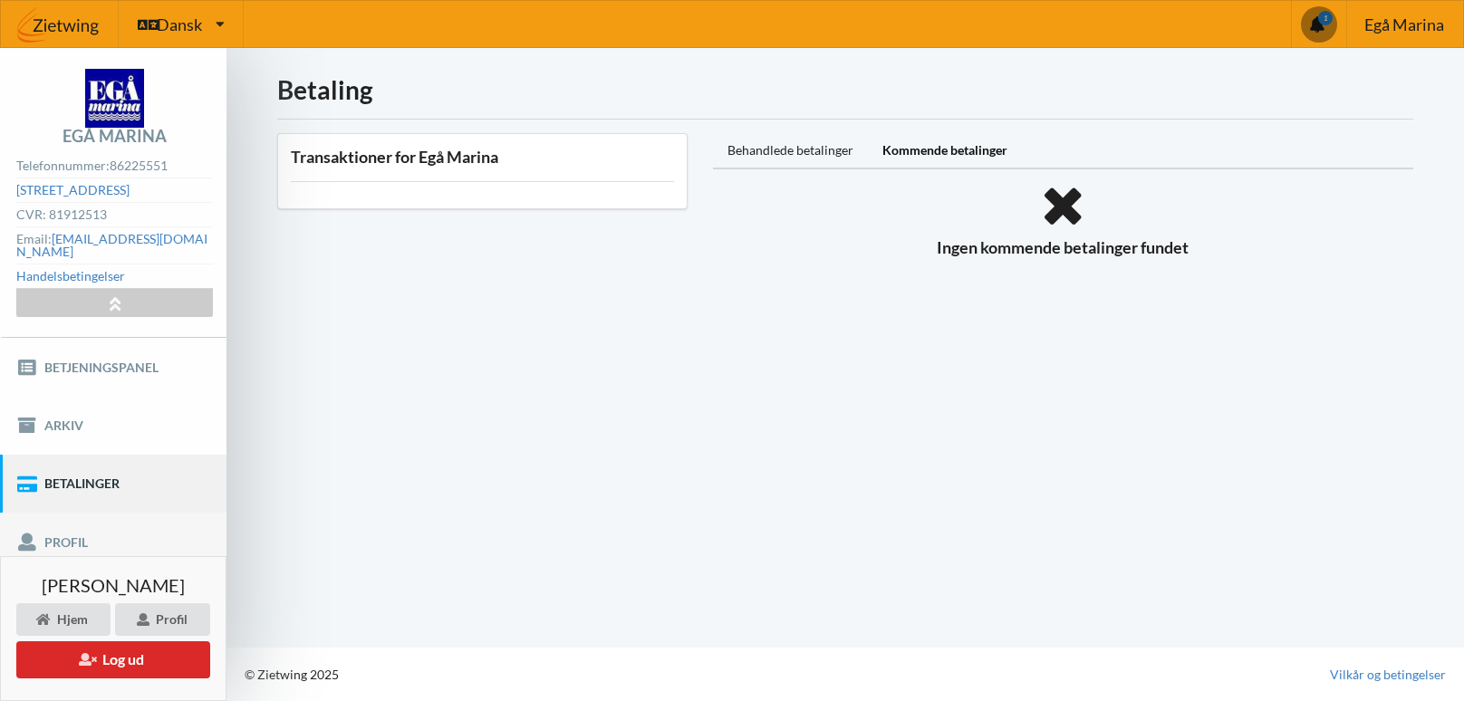
click at [83, 530] on link "Profil" at bounding box center [113, 542] width 226 height 58
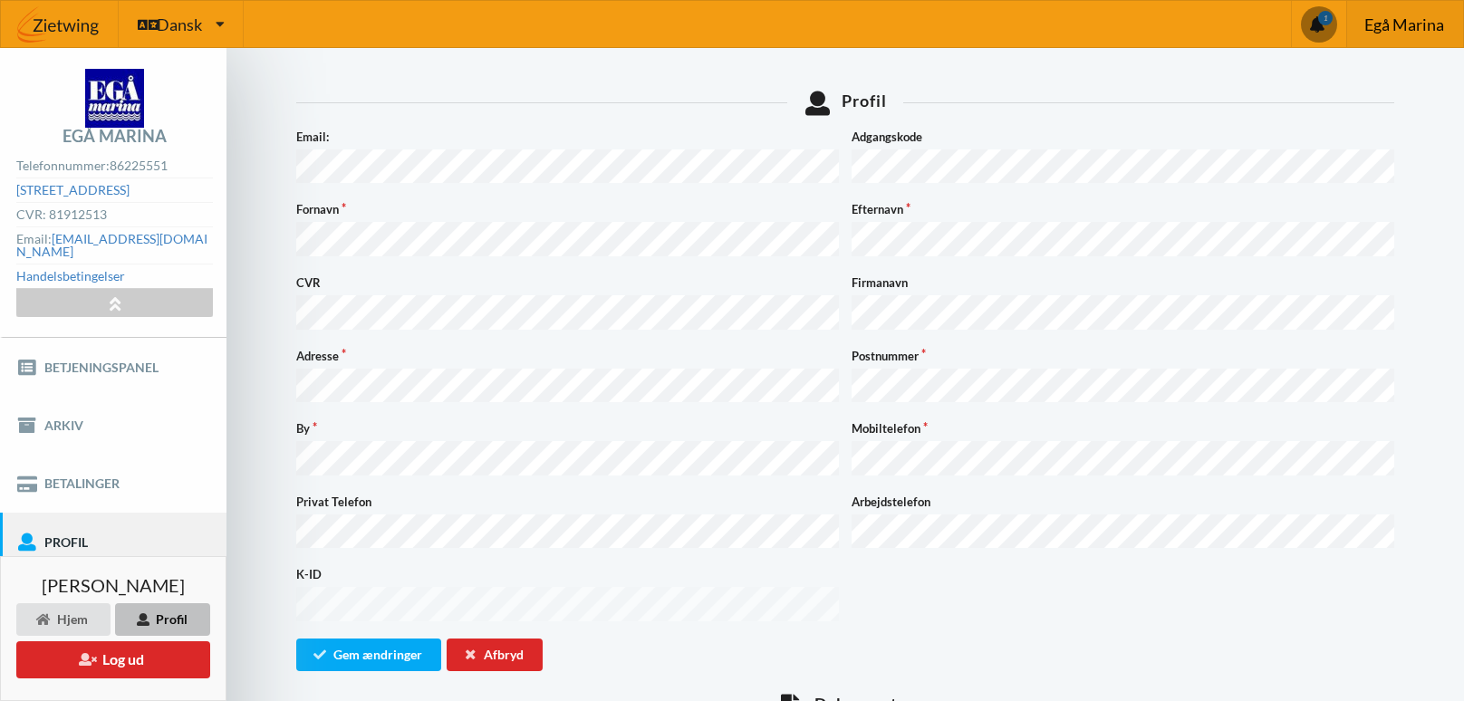
click at [1405, 26] on span "Egå Marina" at bounding box center [1404, 24] width 80 height 16
click at [1330, 20] on span at bounding box center [1319, 24] width 36 height 36
